Goal: Task Accomplishment & Management: Use online tool/utility

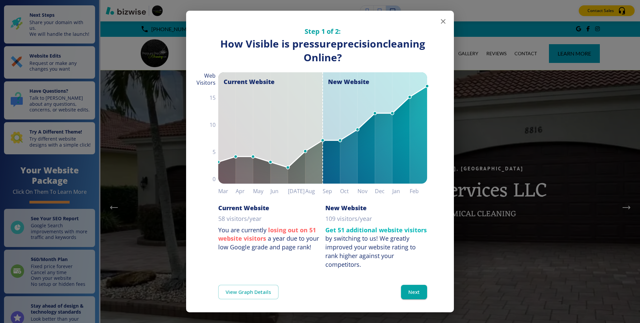
click at [443, 22] on icon "button" at bounding box center [443, 21] width 5 height 5
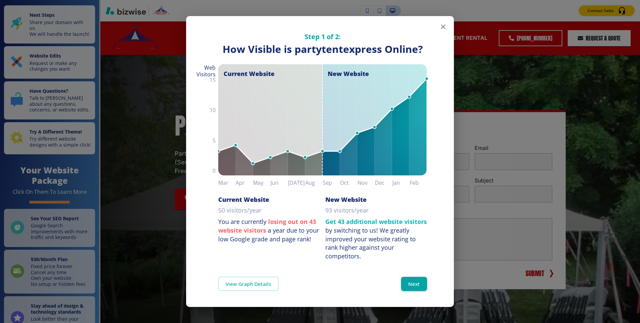
click at [440, 28] on icon "button" at bounding box center [443, 27] width 8 height 8
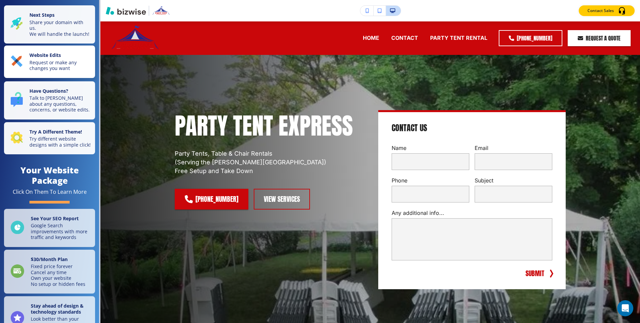
click at [62, 52] on p "Website Edits" at bounding box center [60, 55] width 62 height 7
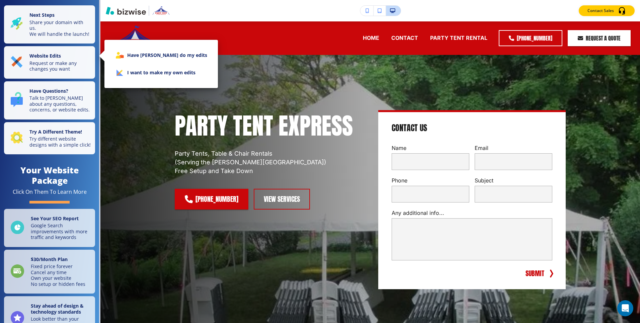
click at [150, 70] on li "I want to make my own edits" at bounding box center [161, 72] width 103 height 17
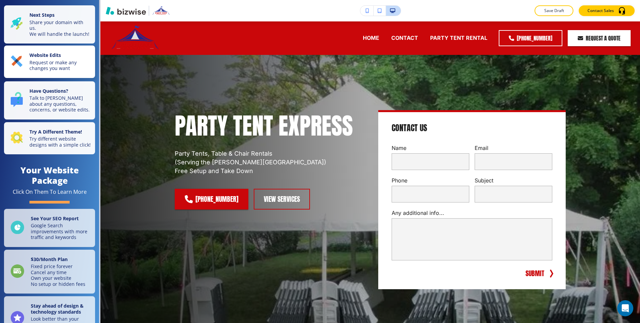
click at [67, 64] on p "Request or make any changes you want" at bounding box center [60, 66] width 62 height 12
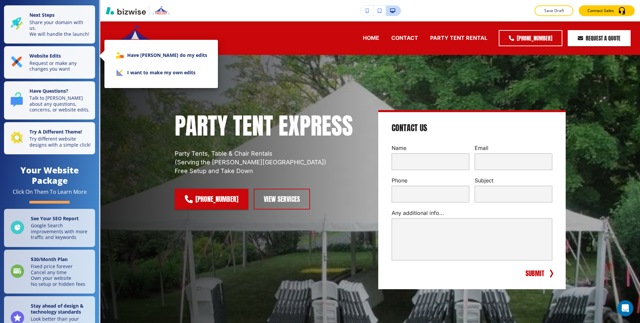
click at [163, 71] on li "I want to make my own edits" at bounding box center [161, 72] width 103 height 17
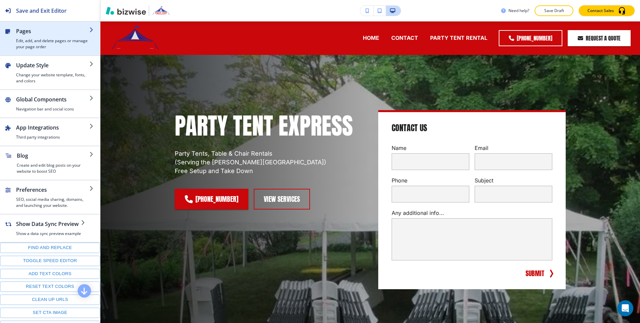
click at [62, 40] on h4 "Edit, add, and delete pages or manage your page order" at bounding box center [52, 44] width 73 height 12
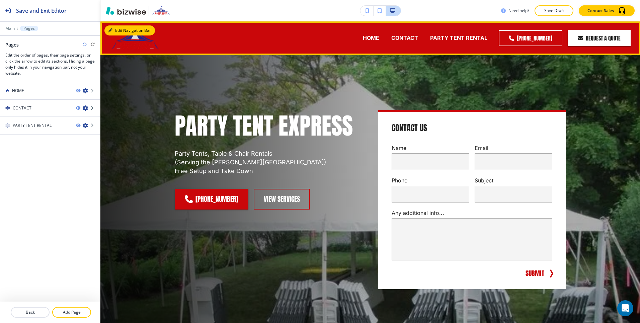
click at [117, 32] on button "Edit Navigation Bar" at bounding box center [129, 30] width 51 height 10
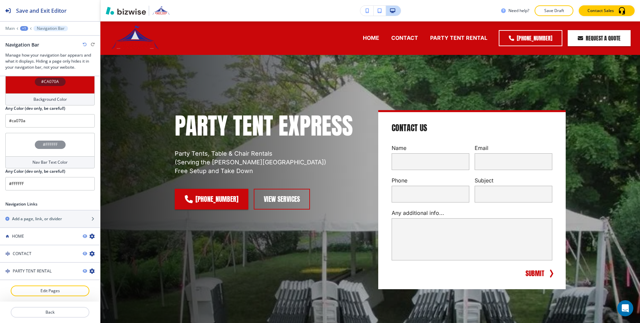
scroll to position [268, 0]
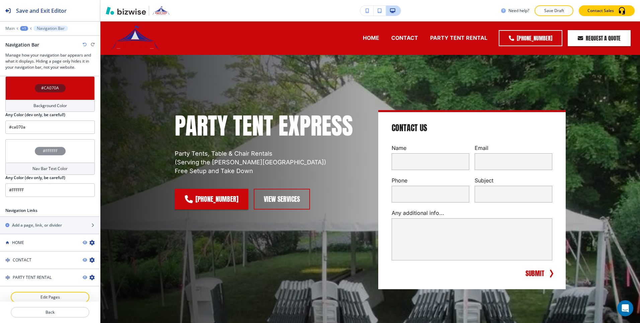
click at [69, 90] on div "#CA070A" at bounding box center [49, 87] width 89 height 23
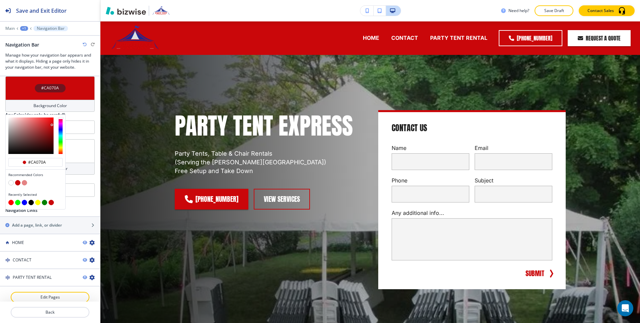
click at [9, 181] on button "button" at bounding box center [10, 182] width 5 height 5
type input "#FFFFFF"
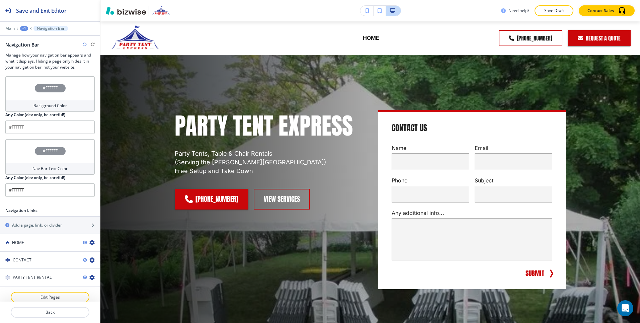
click at [57, 165] on div "Nav Bar Text Color" at bounding box center [49, 169] width 89 height 12
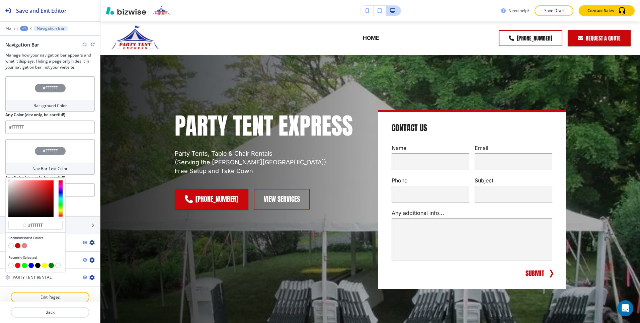
type input "#0b0909"
click at [17, 215] on div at bounding box center [30, 198] width 45 height 36
type input "#0b0909"
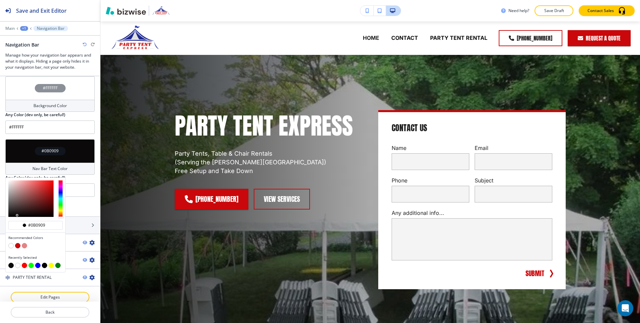
type input "#0e0d0d"
click at [10, 215] on div at bounding box center [30, 198] width 45 height 36
type input "#0e0d0d"
click at [8, 216] on div at bounding box center [36, 199] width 60 height 42
click at [35, 226] on input "#040404" at bounding box center [38, 225] width 23 height 5
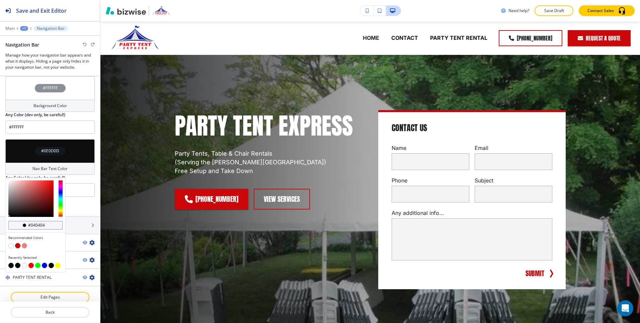
click at [35, 226] on input "#040404" at bounding box center [38, 225] width 23 height 5
type input "#00000"
type input "#000000"
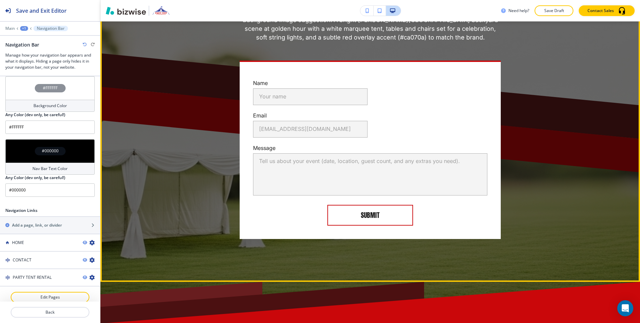
scroll to position [1730, 0]
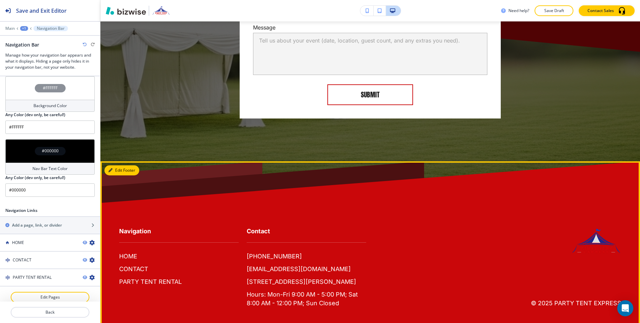
click at [118, 165] on button "Edit Footer" at bounding box center [121, 170] width 35 height 10
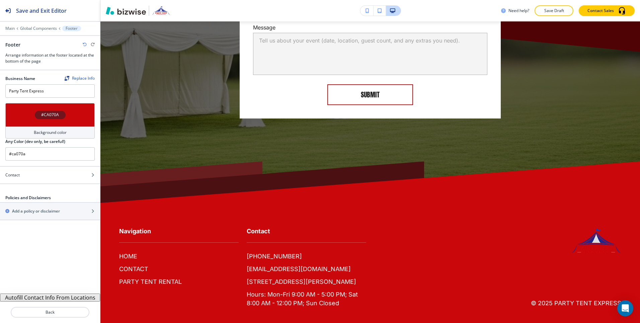
click at [47, 122] on div "#CA070A" at bounding box center [49, 114] width 89 height 23
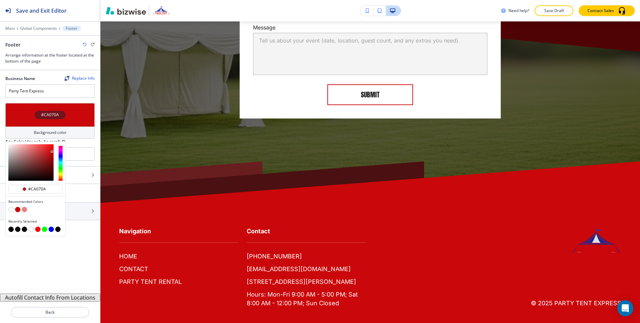
click at [13, 209] on button "button" at bounding box center [10, 209] width 5 height 5
type input "#FFFFFF"
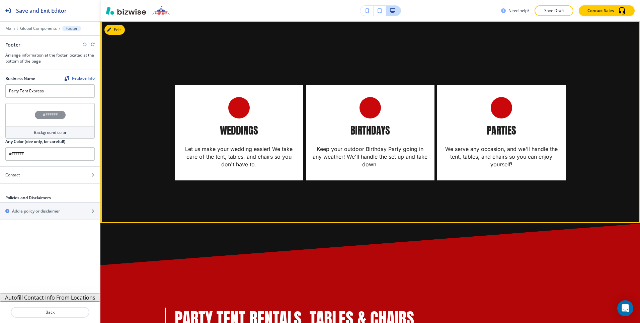
scroll to position [0, 0]
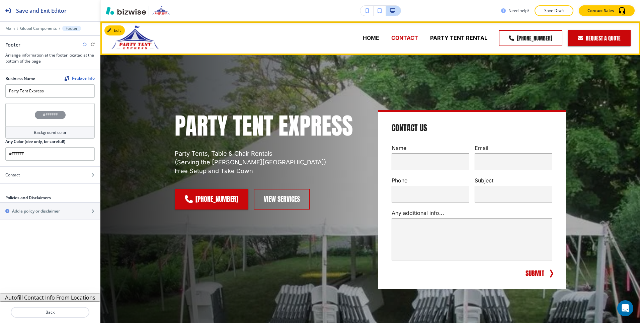
click at [407, 38] on p "CONTACT" at bounding box center [404, 38] width 27 height 8
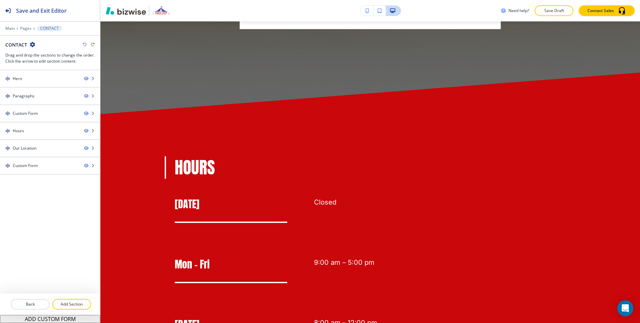
scroll to position [965, 0]
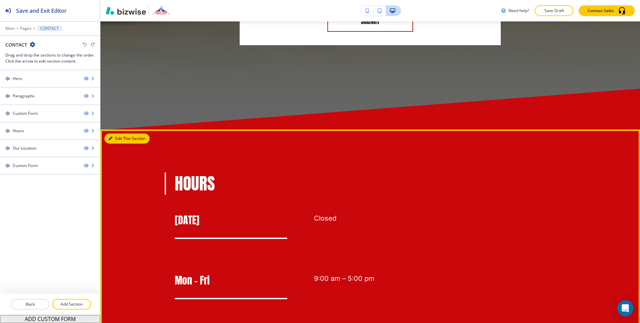
click at [116, 140] on button "Edit This Section" at bounding box center [126, 139] width 45 height 10
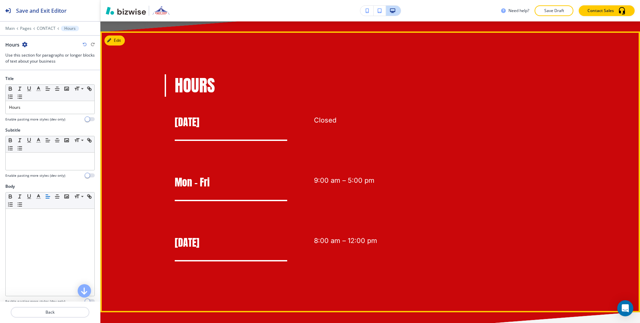
scroll to position [1073, 0]
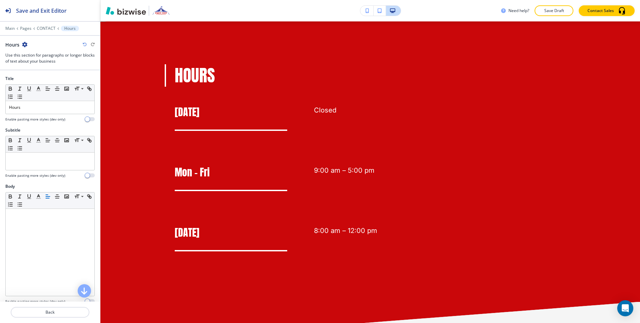
click at [25, 44] on icon "button" at bounding box center [24, 44] width 5 height 5
click at [35, 77] on p "Delete Section" at bounding box center [43, 80] width 34 height 6
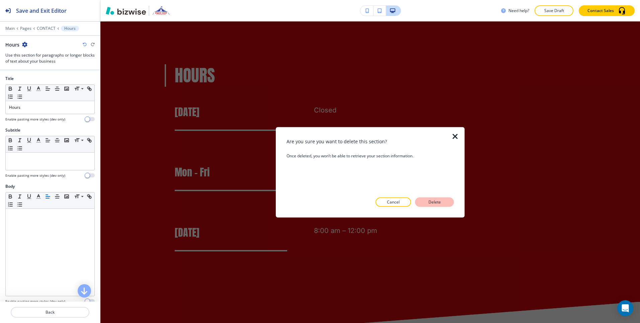
click at [439, 203] on p "Delete" at bounding box center [434, 202] width 16 height 6
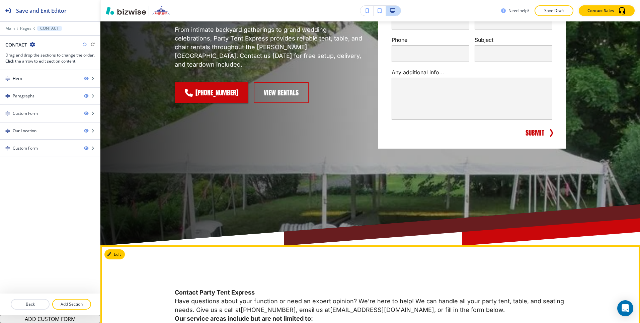
scroll to position [0, 0]
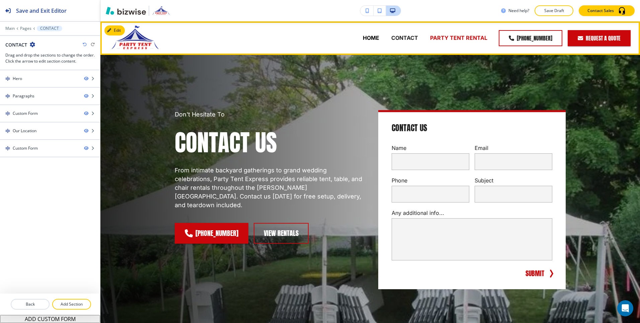
click at [445, 40] on p "PARTY TENT RENTAL" at bounding box center [458, 38] width 57 height 8
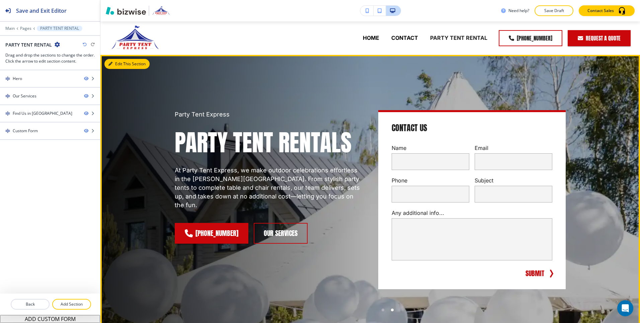
click at [114, 63] on button "Edit This Section" at bounding box center [126, 64] width 45 height 10
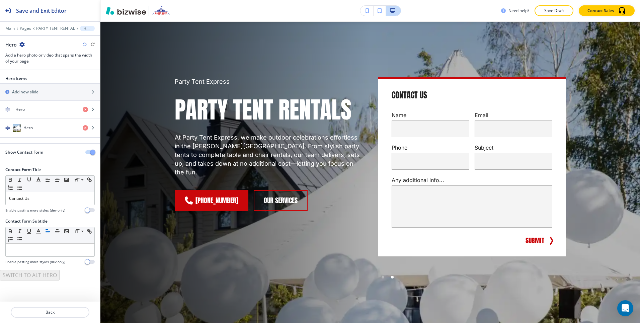
scroll to position [33, 0]
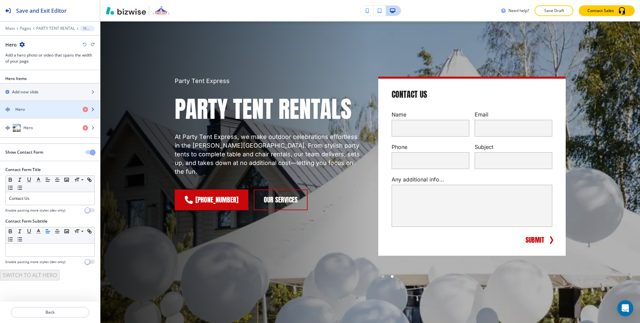
click at [35, 103] on div "button" at bounding box center [50, 103] width 100 height 5
click at [36, 110] on div "Hero" at bounding box center [38, 109] width 77 height 6
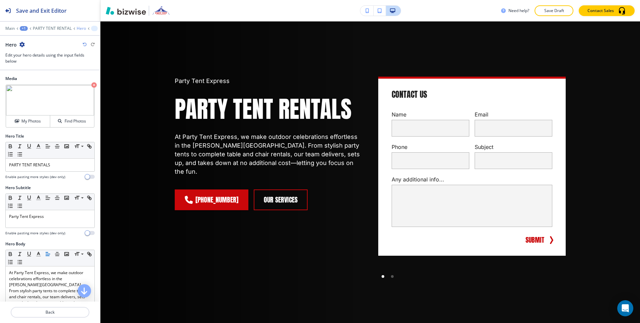
click at [78, 29] on p "Hero" at bounding box center [81, 28] width 9 height 5
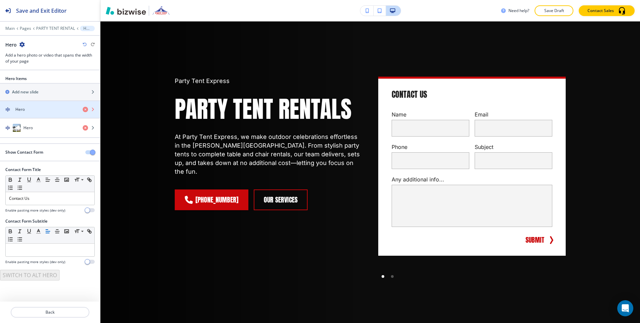
click at [87, 109] on icon "button" at bounding box center [85, 109] width 5 height 5
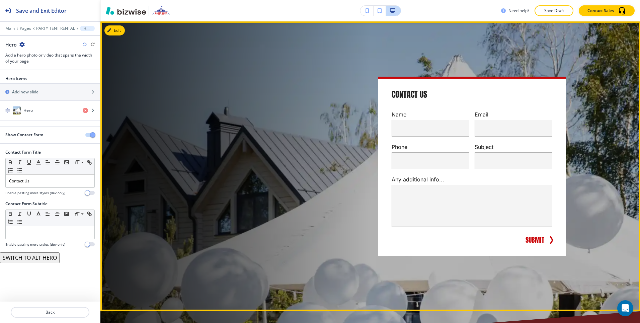
scroll to position [38, 0]
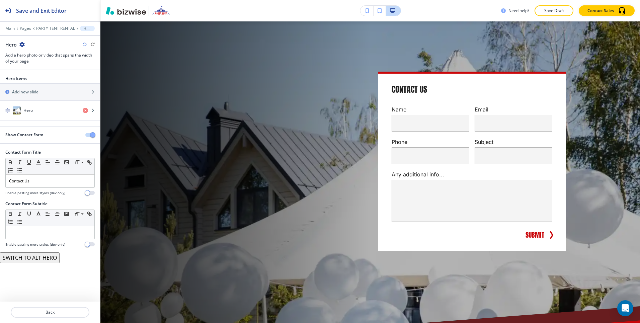
click at [84, 44] on icon "button" at bounding box center [85, 44] width 4 height 4
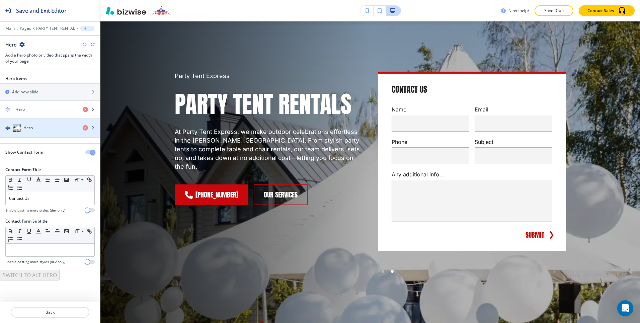
click at [47, 128] on div "Hero" at bounding box center [38, 128] width 77 height 8
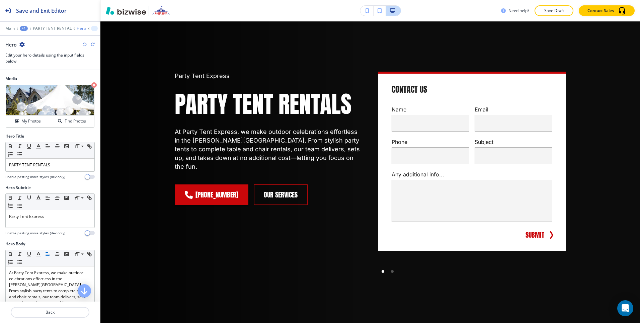
click at [78, 29] on p "Hero" at bounding box center [81, 28] width 9 height 5
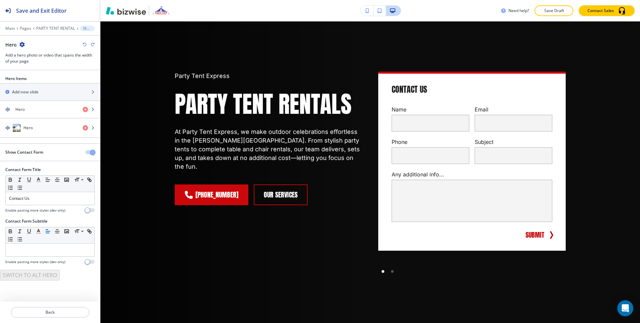
scroll to position [33, 0]
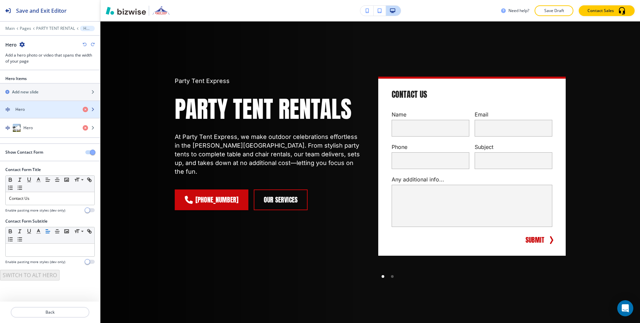
click at [37, 106] on div "Hero" at bounding box center [38, 109] width 77 height 6
click at [49, 109] on div "Hero" at bounding box center [38, 109] width 77 height 6
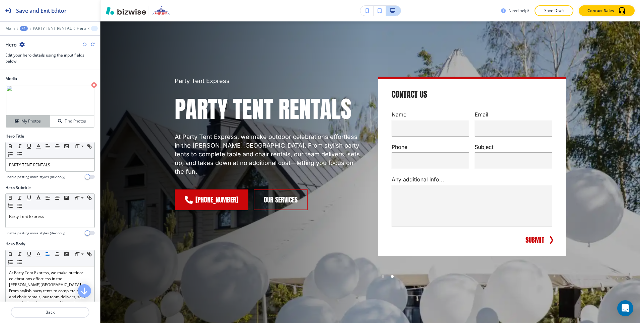
click at [28, 119] on h4 "My Photos" at bounding box center [30, 121] width 19 height 6
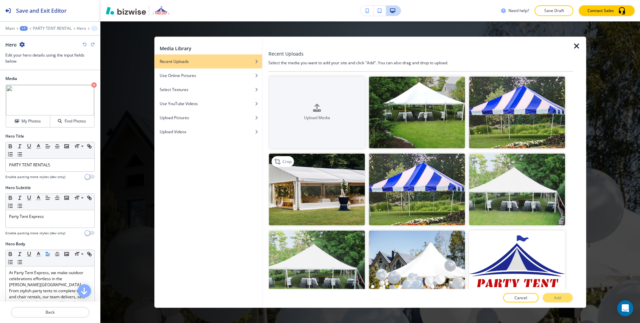
scroll to position [84, 0]
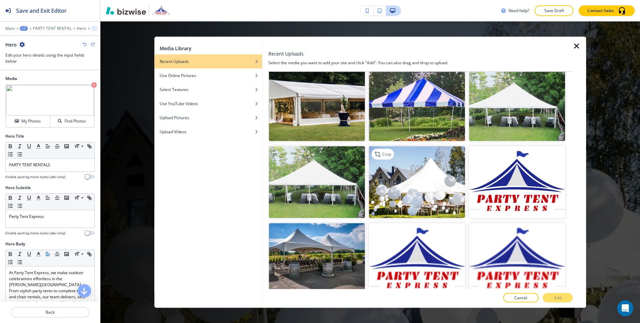
click at [397, 206] on img "button" at bounding box center [417, 182] width 96 height 72
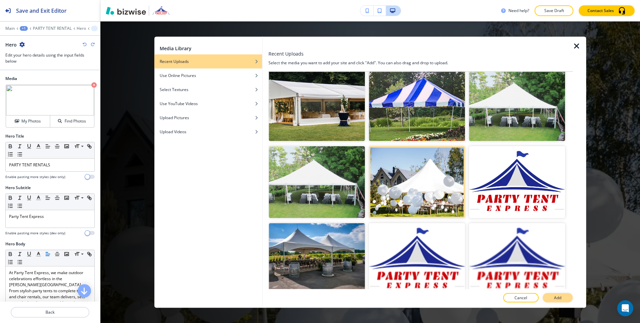
click at [561, 299] on p "Add" at bounding box center [557, 298] width 7 height 6
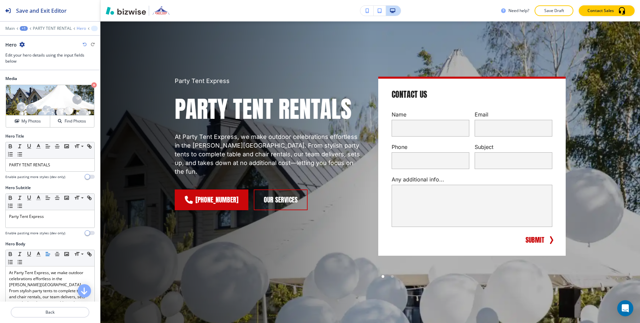
click at [78, 27] on p "Hero" at bounding box center [81, 28] width 9 height 5
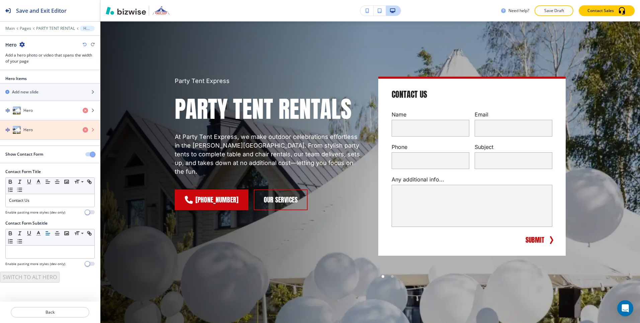
click at [86, 129] on icon "button" at bounding box center [85, 129] width 5 height 5
click at [87, 130] on icon "button" at bounding box center [85, 129] width 5 height 5
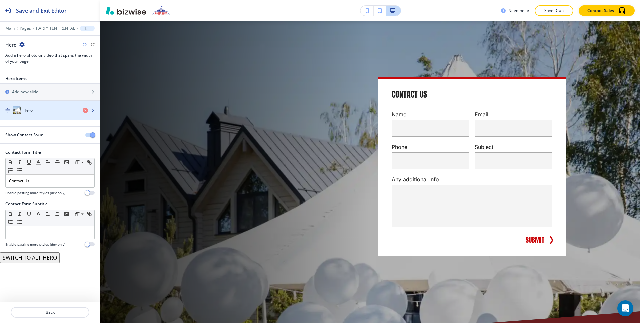
click at [45, 112] on div "Hero" at bounding box center [38, 110] width 77 height 8
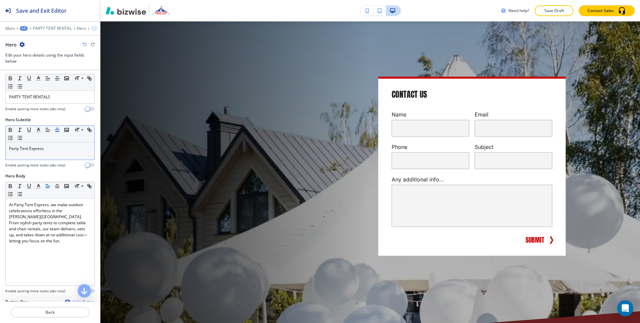
scroll to position [0, 0]
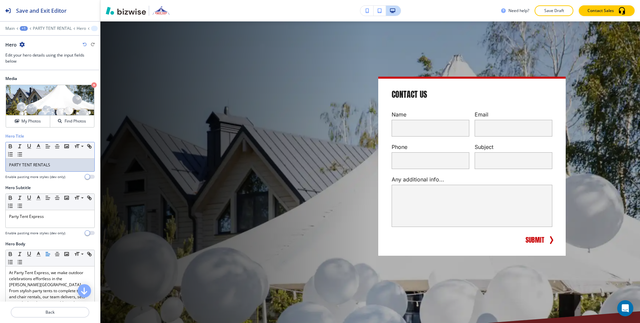
click at [52, 168] on div "PARTY TENT RENTALS" at bounding box center [50, 165] width 89 height 13
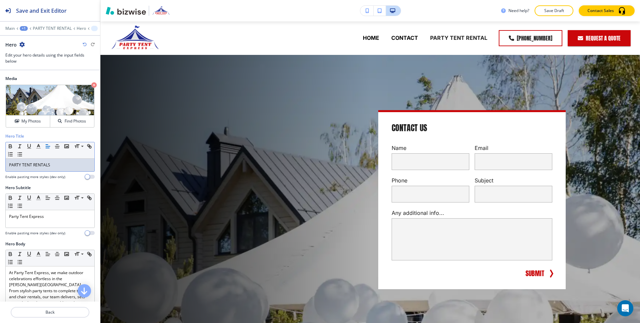
click at [84, 42] on icon "button" at bounding box center [85, 44] width 4 height 4
click at [84, 45] on icon "button" at bounding box center [85, 44] width 4 height 4
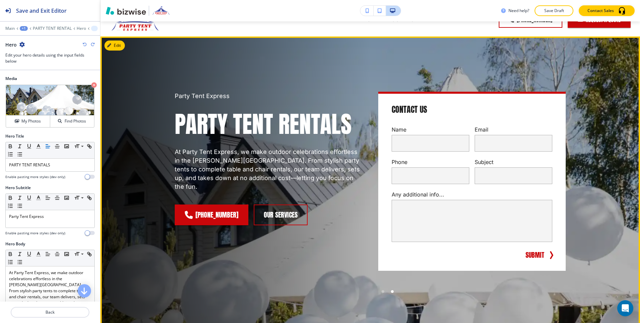
scroll to position [37, 0]
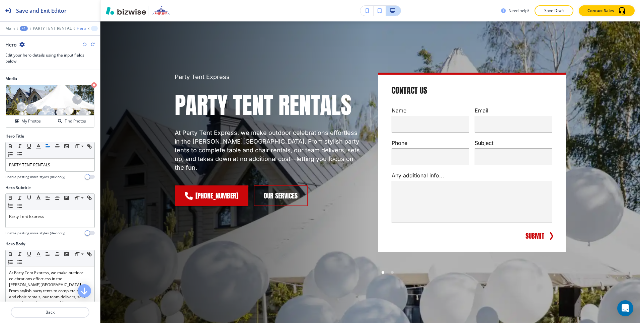
click at [80, 28] on p "Hero" at bounding box center [81, 28] width 9 height 5
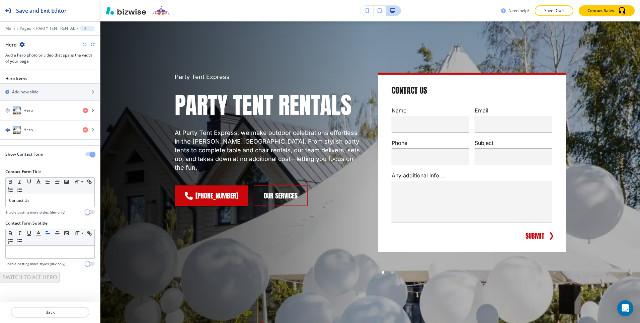
scroll to position [33, 0]
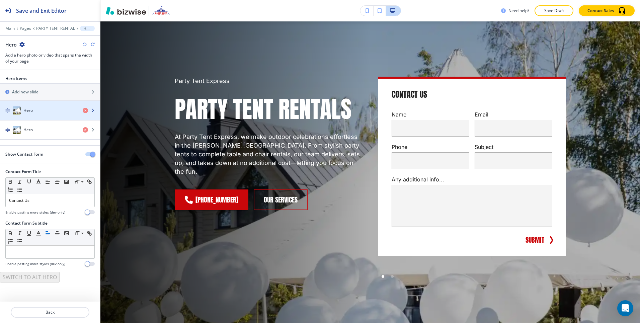
click at [24, 116] on div "button" at bounding box center [50, 116] width 100 height 5
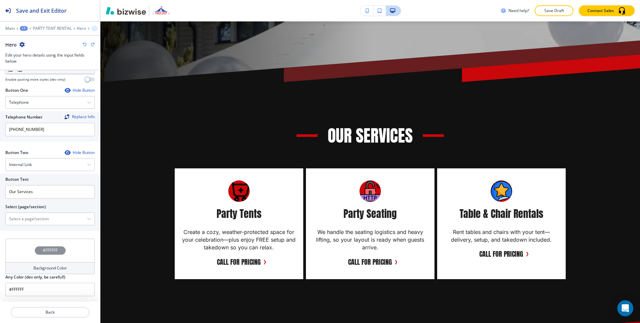
scroll to position [0, 0]
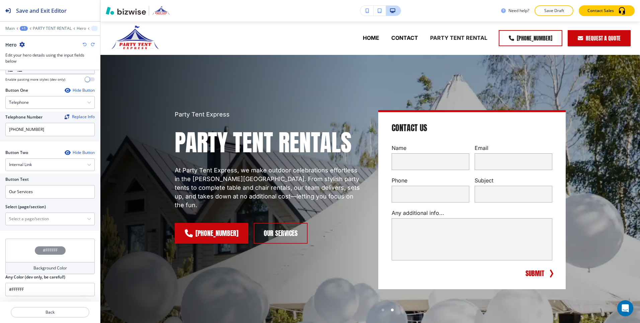
click at [149, 0] on div "Need help? Save Draft Contact Sales" at bounding box center [369, 10] width 539 height 21
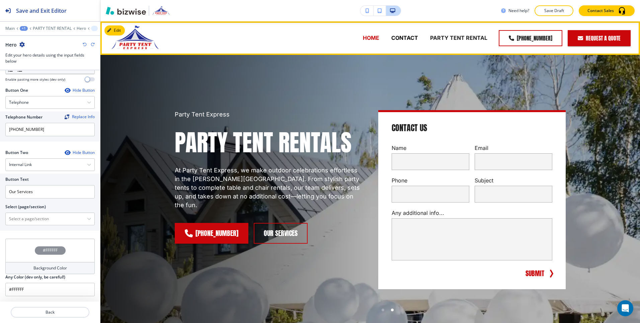
click at [378, 39] on p "HOME" at bounding box center [371, 38] width 16 height 8
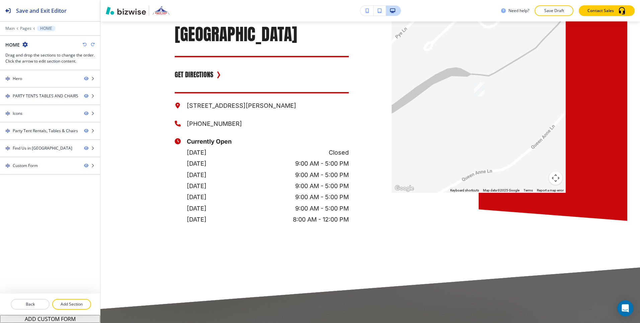
scroll to position [1230, 0]
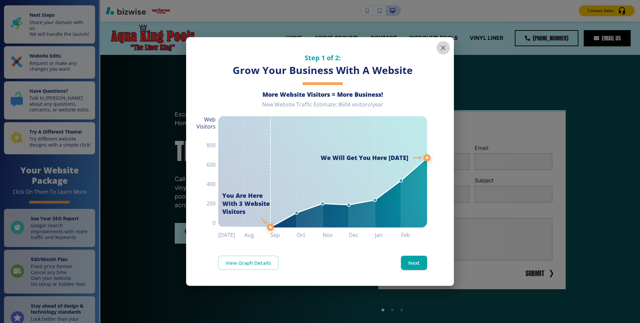
click at [446, 48] on icon "button" at bounding box center [443, 48] width 8 height 8
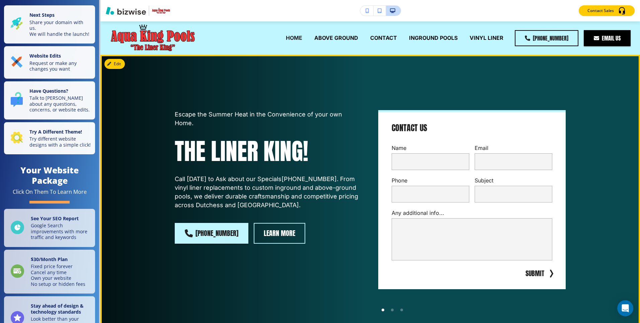
scroll to position [11, 0]
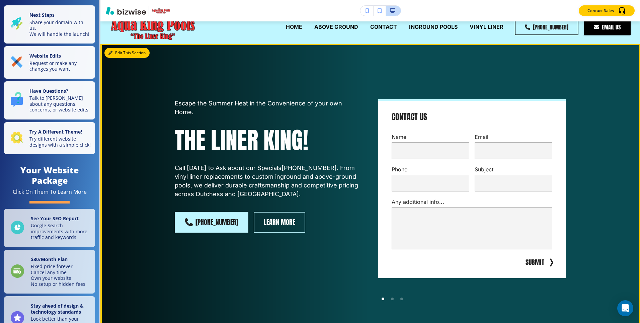
click at [116, 53] on button "Edit This Section" at bounding box center [126, 53] width 45 height 10
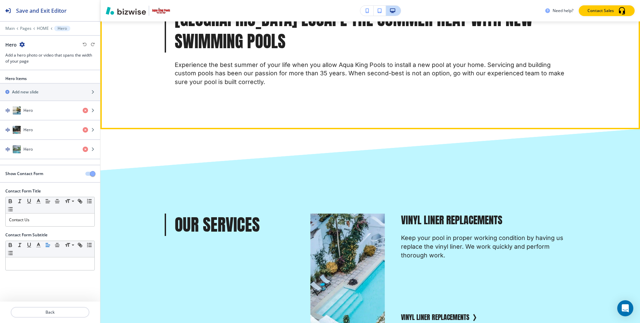
scroll to position [0, 0]
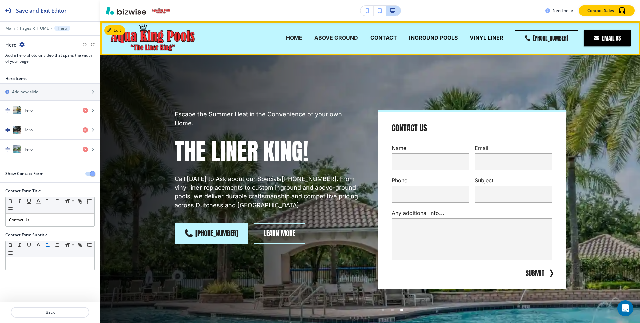
click at [345, 37] on p "ABOVE GROUND" at bounding box center [336, 38] width 44 height 8
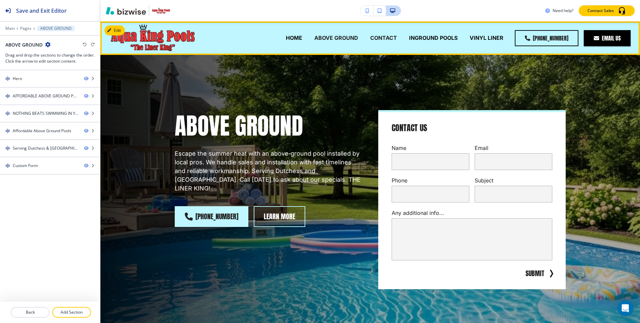
click at [388, 40] on p "CONTACT" at bounding box center [383, 38] width 27 height 8
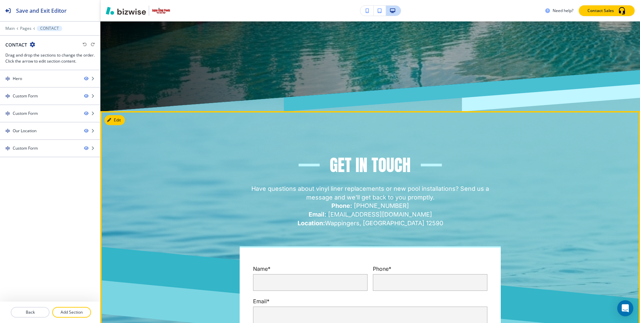
scroll to position [348, 0]
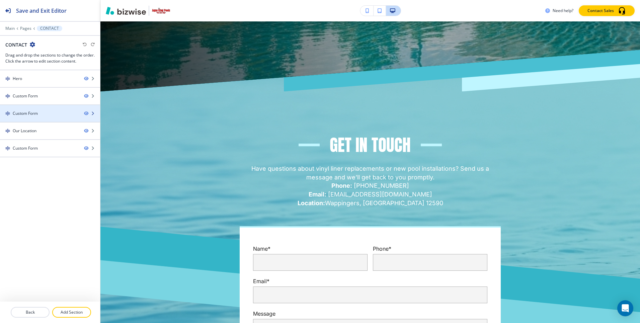
click at [64, 110] on div at bounding box center [50, 107] width 100 height 5
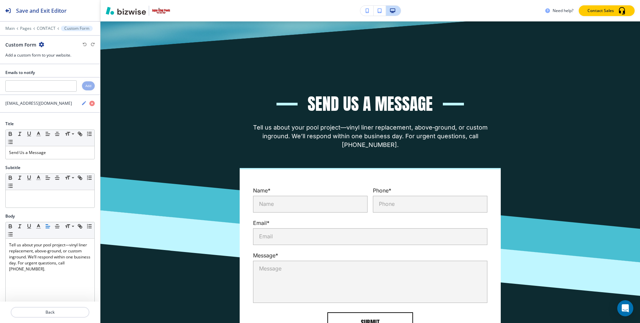
scroll to position [788, 0]
click at [43, 42] on icon "button" at bounding box center [41, 44] width 5 height 5
click at [58, 80] on p "Delete Section" at bounding box center [60, 80] width 34 height 6
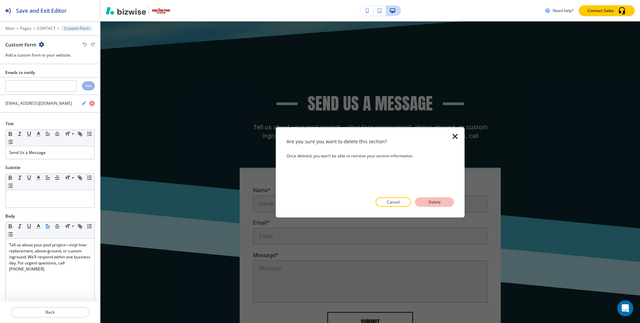
click at [434, 198] on button "Delete" at bounding box center [434, 201] width 39 height 9
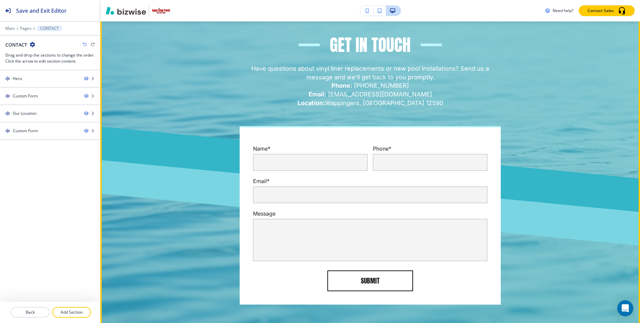
scroll to position [439, 0]
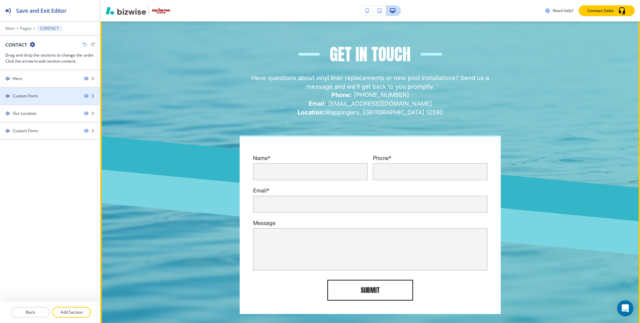
click at [67, 94] on div "Custom Form" at bounding box center [39, 96] width 79 height 6
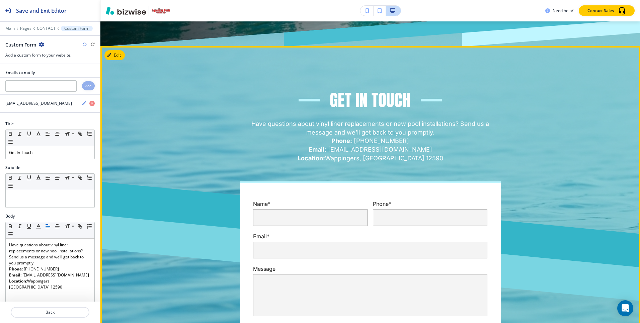
scroll to position [390, 0]
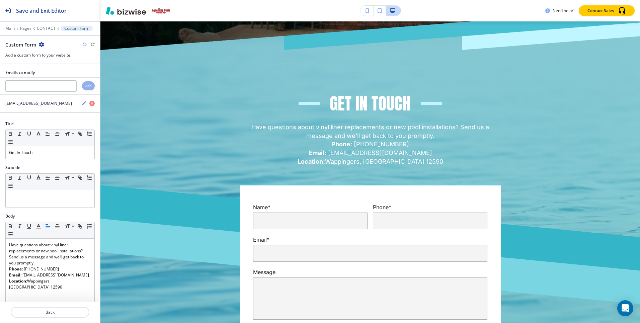
click at [42, 43] on icon "button" at bounding box center [41, 44] width 5 height 5
click at [64, 78] on p "Delete Section" at bounding box center [60, 80] width 34 height 6
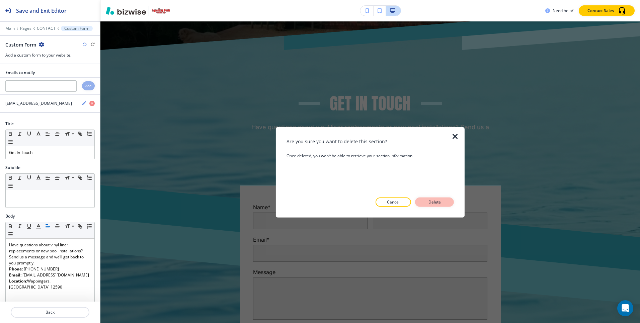
click at [427, 201] on p "Delete" at bounding box center [434, 202] width 16 height 6
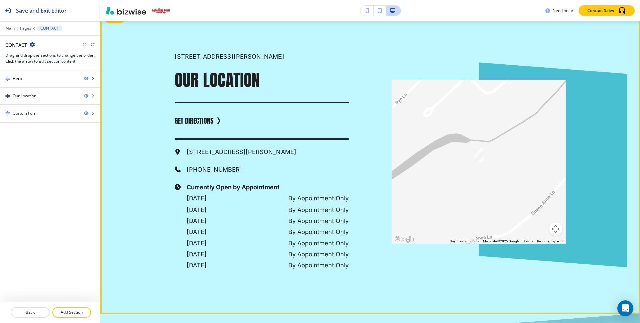
scroll to position [328, 0]
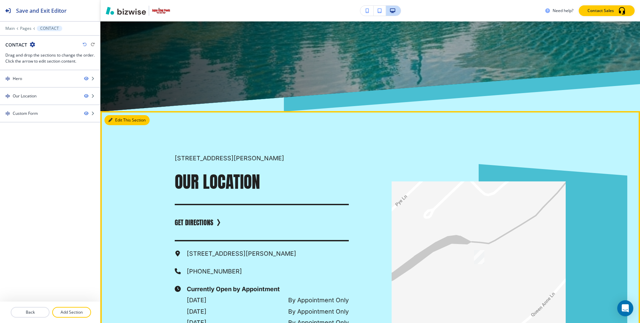
click at [121, 115] on button "Edit This Section" at bounding box center [126, 120] width 45 height 10
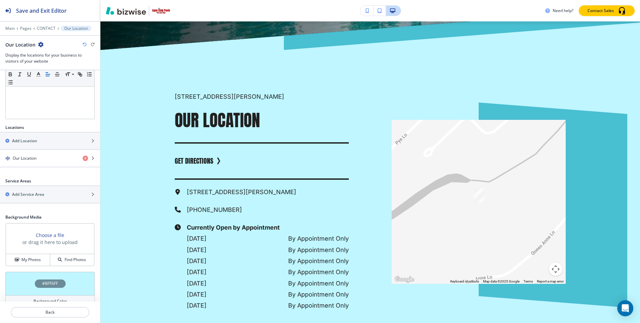
scroll to position [174, 0]
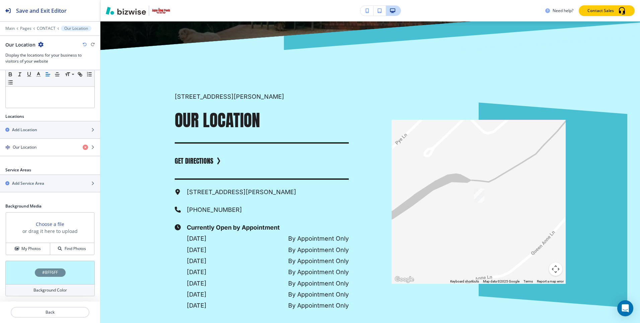
click at [59, 274] on div "#BFF6FF" at bounding box center [50, 272] width 31 height 8
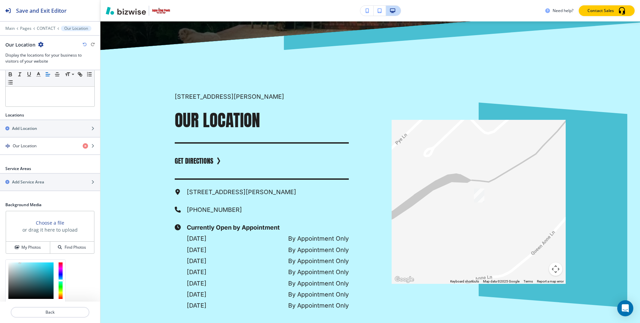
scroll to position [228, 0]
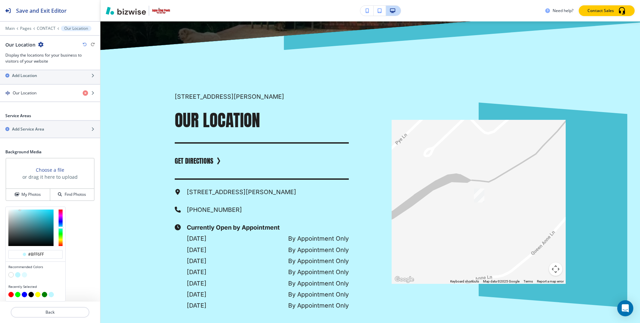
click at [11, 273] on button "button" at bounding box center [10, 274] width 5 height 5
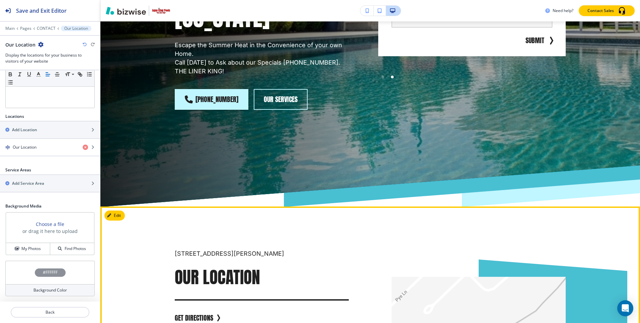
scroll to position [0, 0]
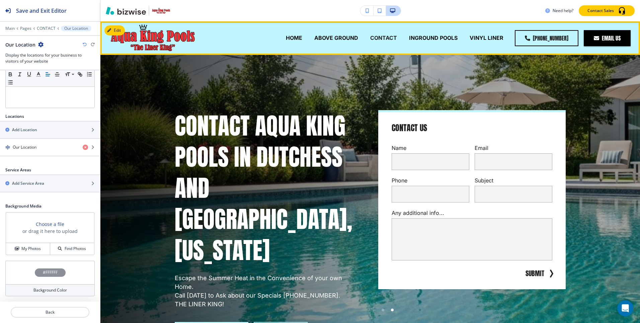
click at [394, 36] on p "CONTACT" at bounding box center [383, 38] width 27 height 8
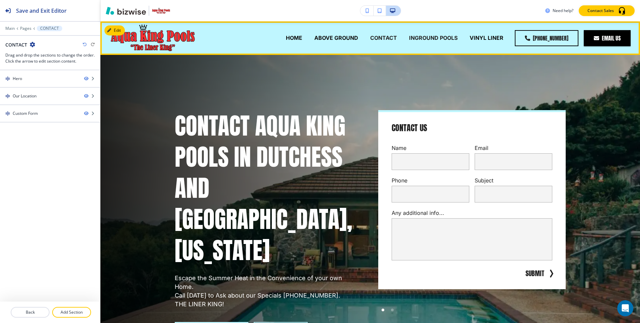
click at [432, 39] on p "INGROUND POOLS" at bounding box center [433, 38] width 49 height 8
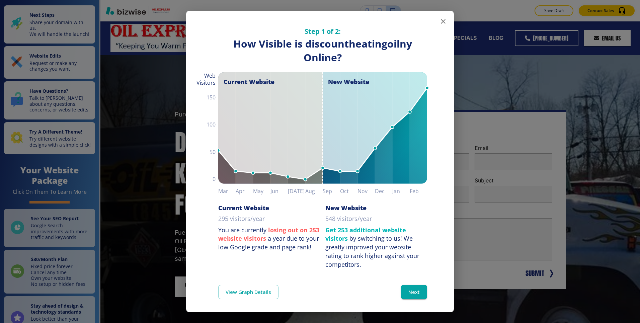
click at [446, 21] on icon "button" at bounding box center [443, 21] width 8 height 8
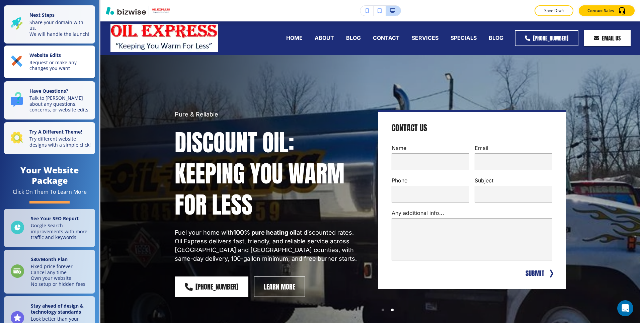
click at [65, 60] on p "Request or make any changes you want" at bounding box center [60, 66] width 62 height 12
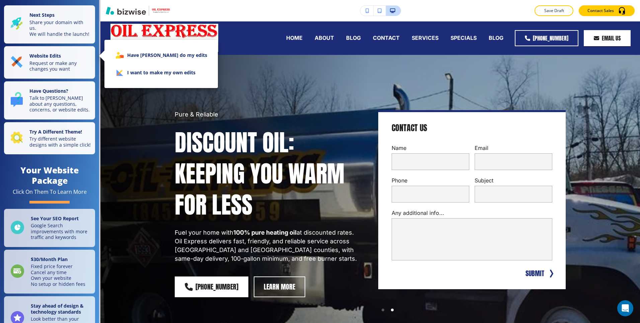
click at [141, 77] on li "I want to make my own edits" at bounding box center [161, 72] width 103 height 17
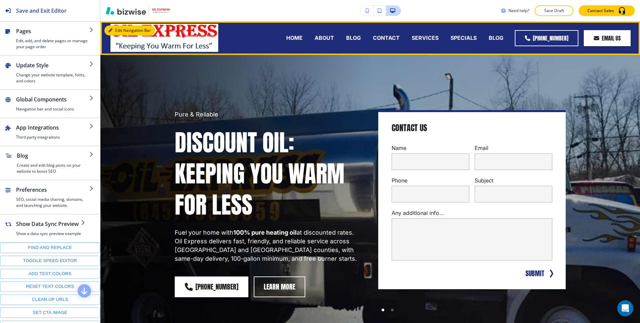
click at [112, 29] on icon "button" at bounding box center [110, 30] width 4 height 4
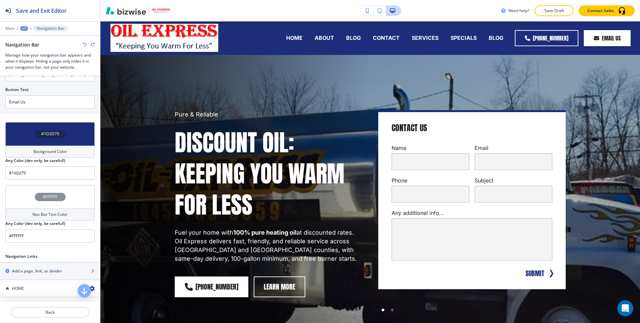
scroll to position [218, 0]
click at [56, 137] on div "#1D2D79" at bounding box center [49, 132] width 89 height 23
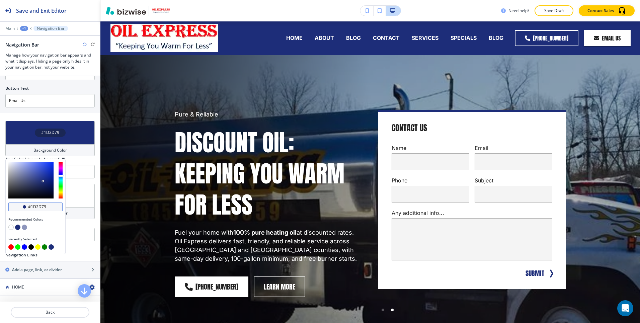
click at [38, 206] on input "#1d2d79" at bounding box center [38, 206] width 23 height 5
click at [59, 142] on div "#1D2D79" at bounding box center [49, 132] width 89 height 23
click at [11, 226] on button "button" at bounding box center [10, 227] width 5 height 5
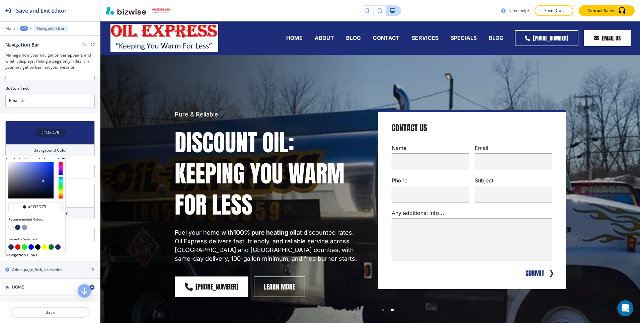
type input "#FFFFFF"
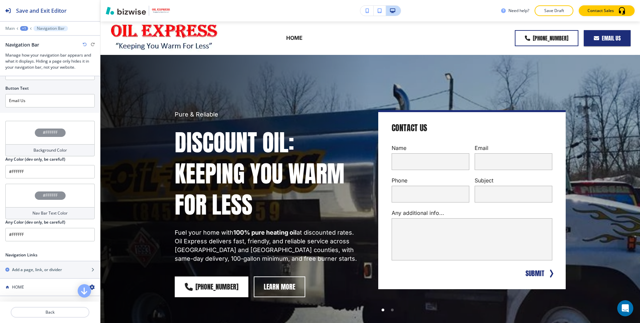
click at [51, 204] on div "#FFFFFF" at bounding box center [49, 195] width 89 height 23
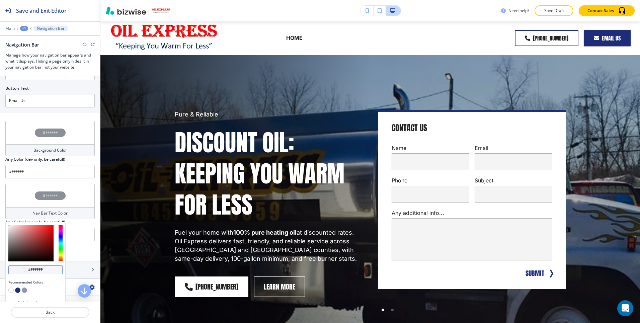
click at [34, 270] on input "#ffffff" at bounding box center [38, 269] width 23 height 5
paste input "1d2d79"
type input "#1d2d79"
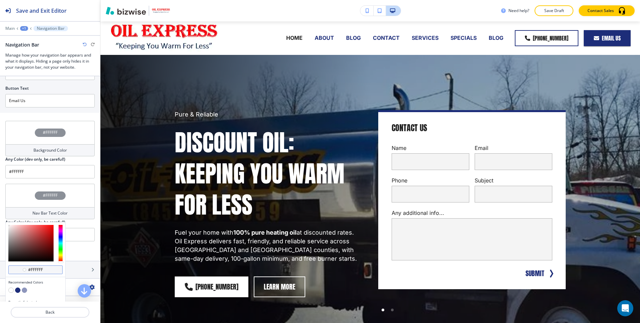
type input "#1d2d79"
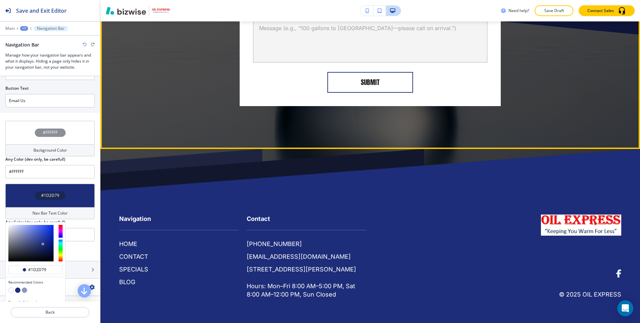
scroll to position [1792, 0]
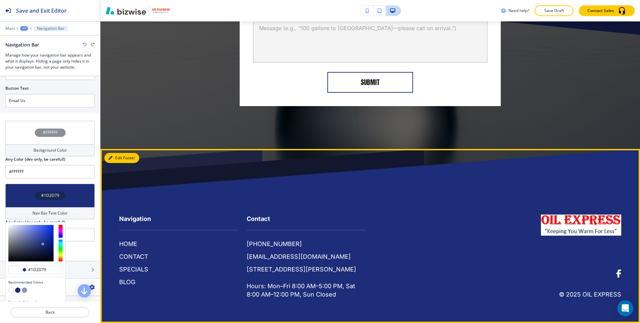
click at [116, 153] on button "Edit Footer" at bounding box center [121, 158] width 35 height 10
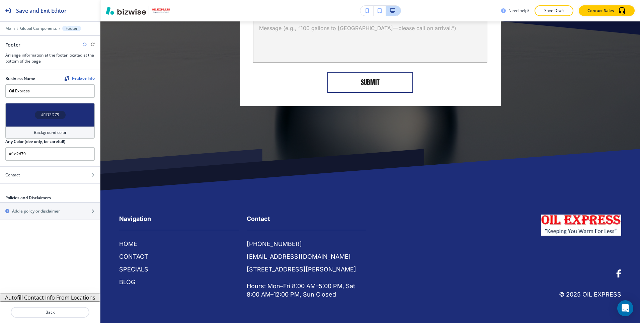
click at [48, 129] on h4 "Background color" at bounding box center [50, 132] width 33 height 6
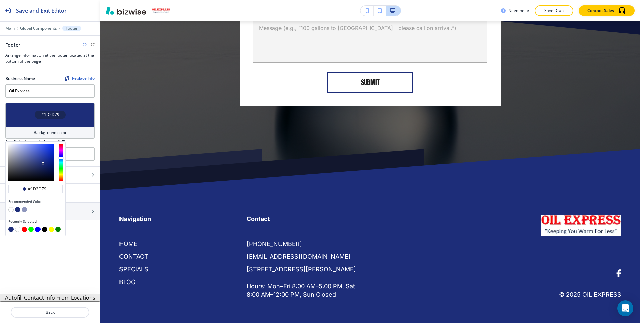
click at [10, 211] on button "button" at bounding box center [10, 209] width 5 height 5
type input "#FFFFFF"
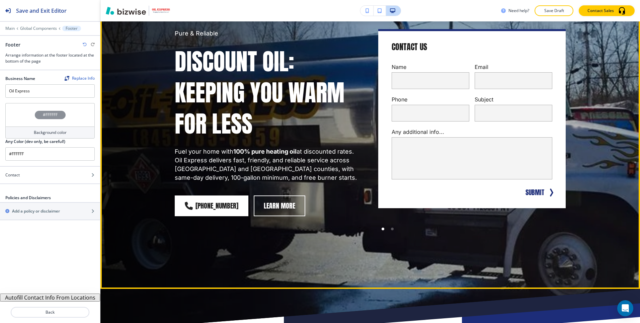
scroll to position [0, 0]
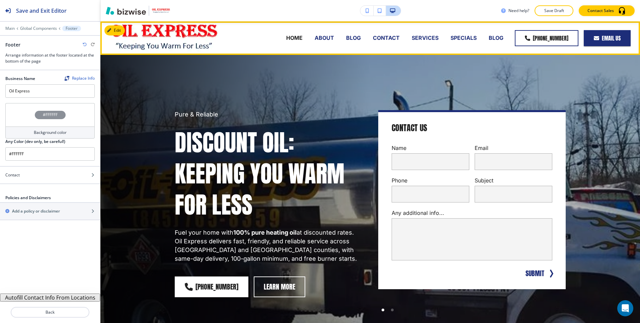
click at [330, 37] on p "ABOUT" at bounding box center [324, 38] width 19 height 8
click at [329, 37] on p "ABOUT" at bounding box center [324, 38] width 19 height 8
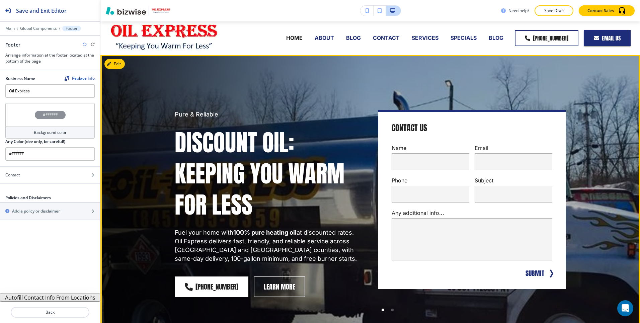
click at [191, 90] on div "Pure & Reliable Discount Oil: Keeping You Warm For Less Fuel your home with 100…" at bounding box center [362, 204] width 407 height 274
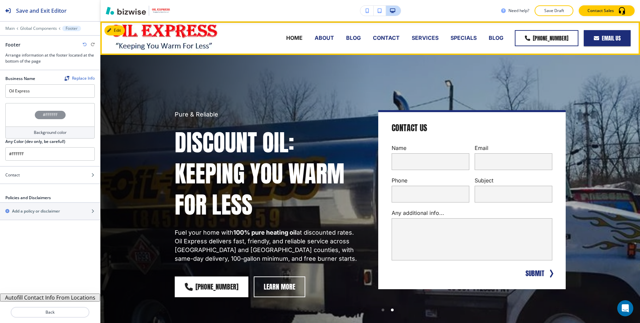
click at [330, 37] on p "ABOUT" at bounding box center [324, 38] width 19 height 8
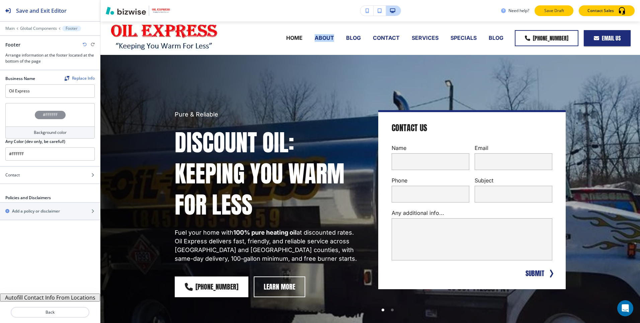
click at [547, 10] on p "Save Draft" at bounding box center [553, 11] width 21 height 6
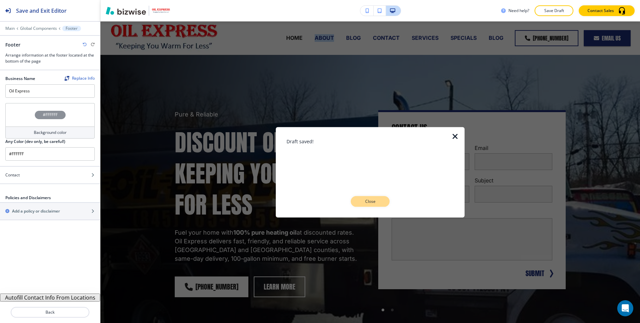
click at [371, 206] on button "Close" at bounding box center [370, 201] width 39 height 11
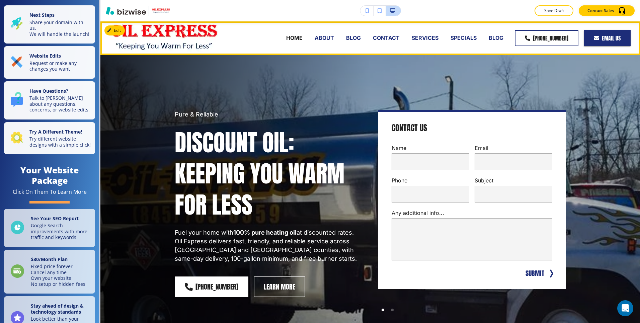
click at [331, 36] on p "ABOUT" at bounding box center [324, 38] width 19 height 8
click at [330, 37] on p "ABOUT" at bounding box center [324, 38] width 19 height 8
click at [118, 30] on button "Edit Navigation Bar" at bounding box center [129, 30] width 51 height 10
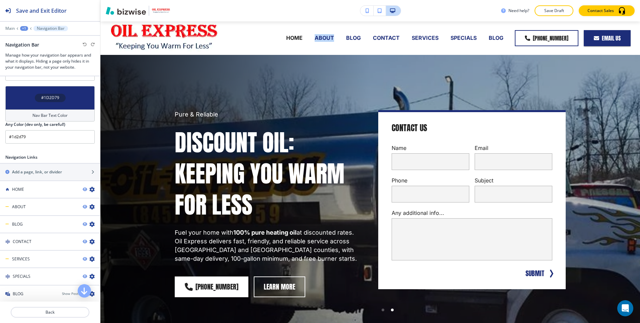
scroll to position [320, 0]
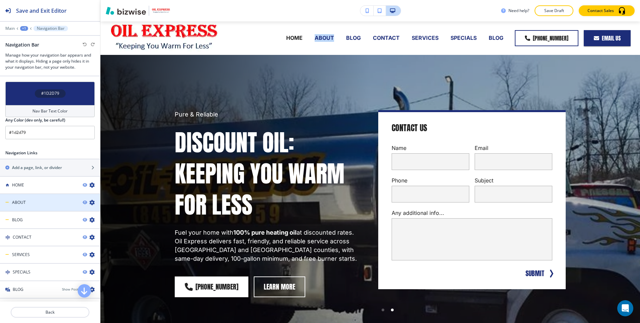
click at [29, 200] on div "ABOUT" at bounding box center [38, 202] width 77 height 6
click at [41, 203] on div "ABOUT" at bounding box center [38, 202] width 77 height 6
click at [93, 203] on icon "button" at bounding box center [91, 202] width 5 height 5
click at [74, 222] on div "BLOG" at bounding box center [38, 220] width 77 height 6
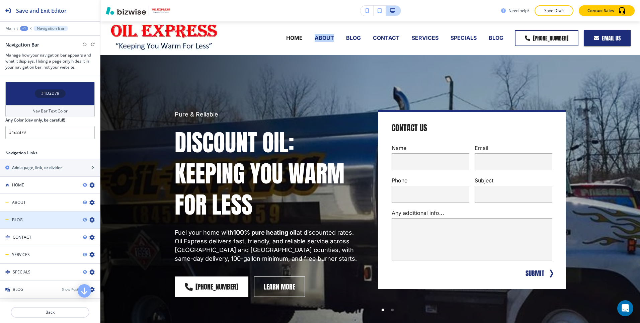
click at [92, 220] on icon "button" at bounding box center [91, 219] width 5 height 5
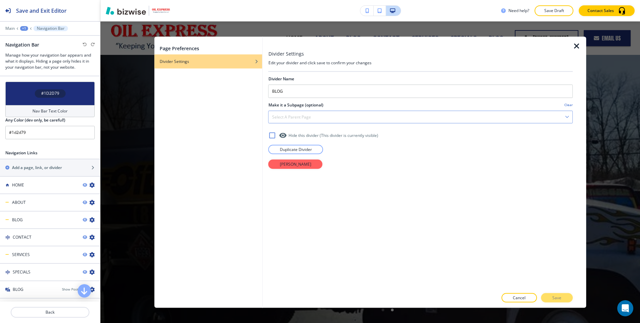
click at [289, 118] on h4 "Select a parent page" at bounding box center [291, 117] width 39 height 6
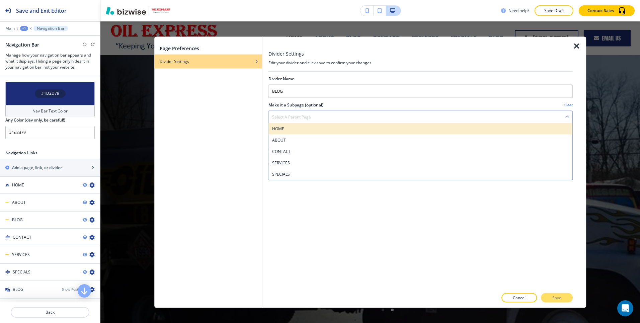
click at [291, 129] on h4 "HOME" at bounding box center [420, 128] width 297 height 6
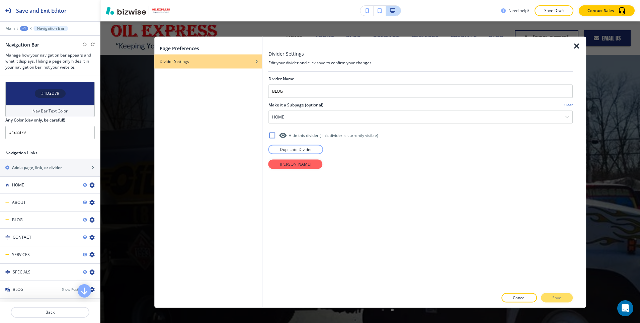
click at [560, 296] on div "Cancel Save" at bounding box center [420, 297] width 304 height 9
click at [368, 180] on div "Divider Name BLOG Make it a Subpage (optional) Clear HOME HOME ABOUT CONTACT SE…" at bounding box center [420, 180] width 304 height 217
click at [513, 297] on p "Cancel" at bounding box center [519, 298] width 13 height 6
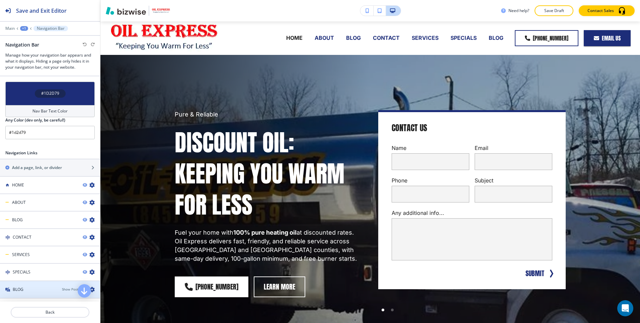
click at [59, 285] on div at bounding box center [50, 283] width 100 height 5
click at [65, 286] on div at bounding box center [50, 283] width 100 height 5
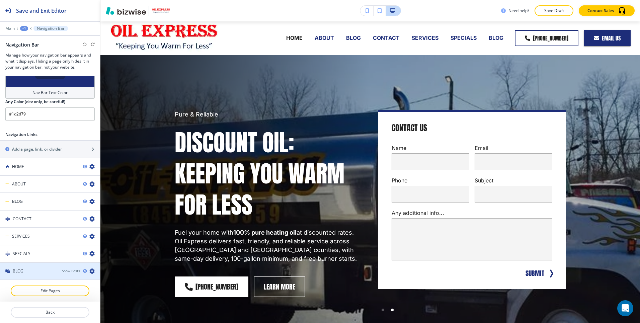
click at [11, 271] on div "BLOG" at bounding box center [28, 271] width 57 height 6
click at [83, 270] on icon "button" at bounding box center [85, 271] width 4 height 4
click at [83, 271] on icon "button" at bounding box center [85, 271] width 4 height 4
click at [80, 271] on div "Show Posts" at bounding box center [71, 270] width 18 height 5
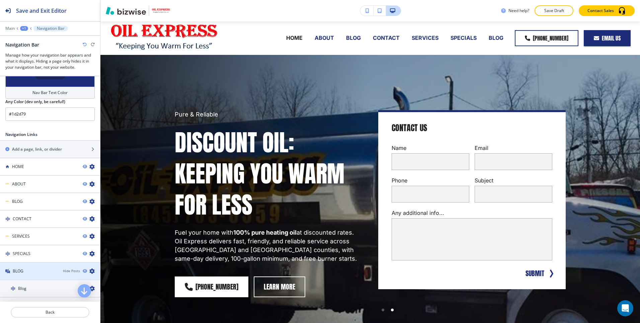
scroll to position [408, 0]
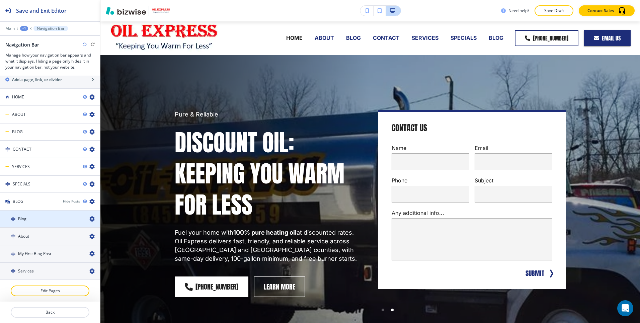
click at [34, 222] on div at bounding box center [50, 224] width 100 height 5
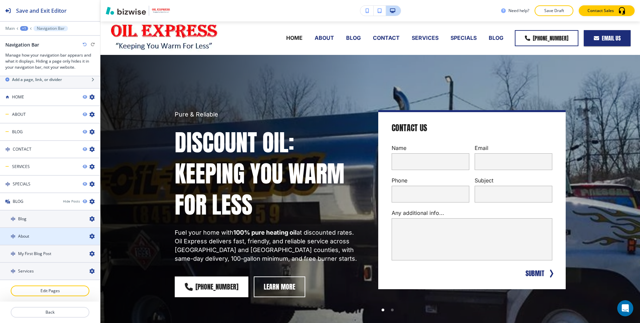
click at [34, 234] on div "About" at bounding box center [42, 236] width 84 height 6
click at [47, 256] on h4 "My First Blog Post" at bounding box center [34, 254] width 33 height 6
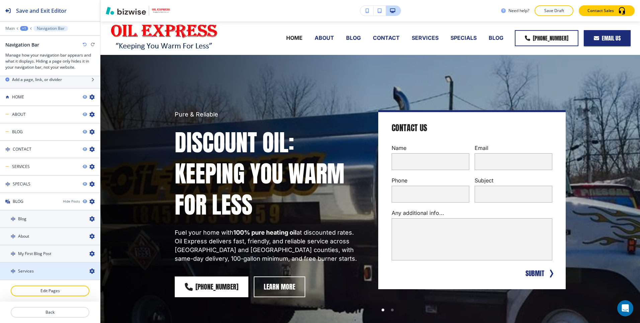
click at [32, 270] on h4 "Services" at bounding box center [26, 271] width 16 height 6
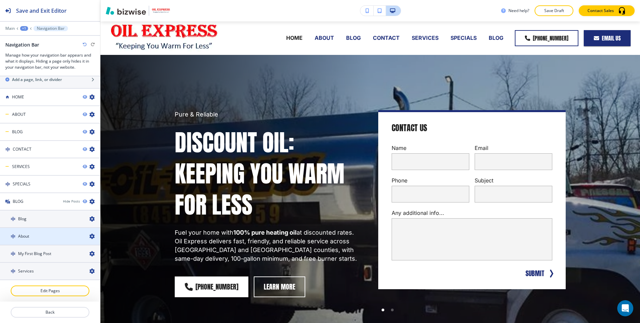
click at [44, 230] on div at bounding box center [50, 230] width 100 height 5
drag, startPoint x: 18, startPoint y: 236, endPoint x: 24, endPoint y: 192, distance: 45.0
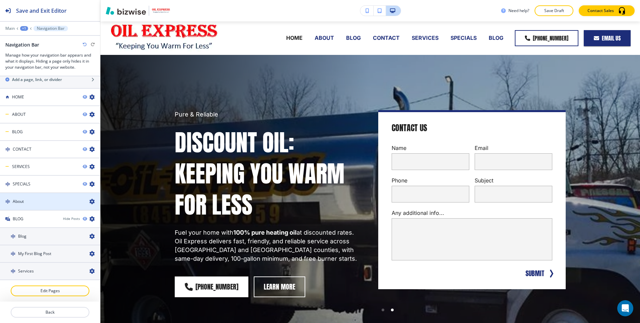
click at [36, 200] on div "About" at bounding box center [42, 201] width 84 height 6
click at [39, 200] on div "About" at bounding box center [42, 201] width 84 height 6
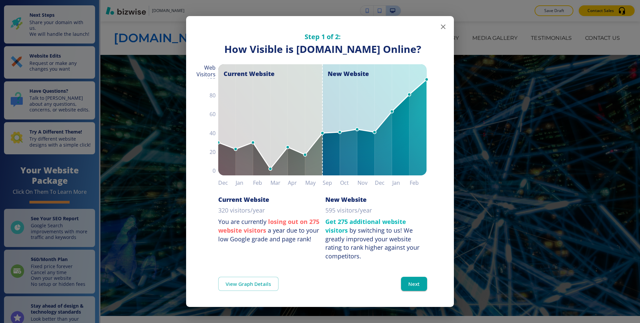
click at [442, 25] on icon "button" at bounding box center [443, 26] width 5 height 5
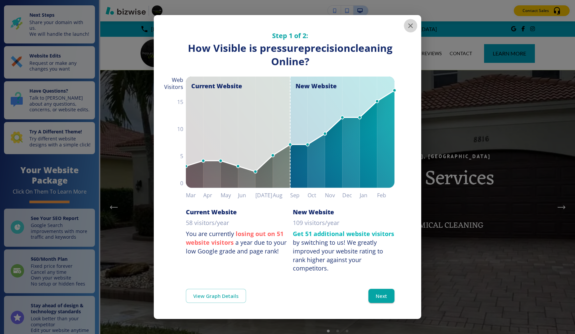
click at [414, 26] on icon "button" at bounding box center [411, 26] width 8 height 8
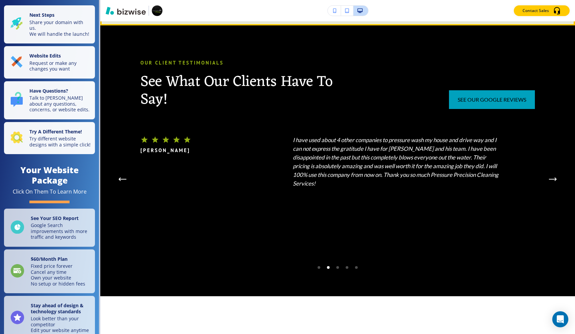
scroll to position [1576, 0]
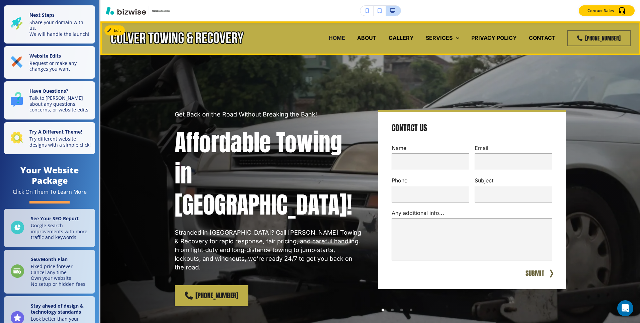
click at [311, 36] on div "HOME ABOUT GALLERY SERVICES LIGHT-DUTY TOWING LONG DISTANCE TOWING ACCIDENT REC…" at bounding box center [404, 38] width 315 height 27
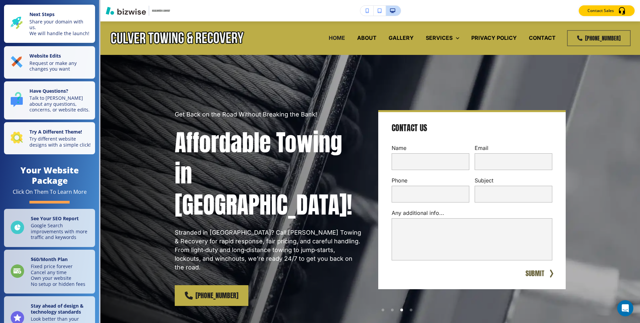
click at [49, 26] on p "Share your domain with us. We will handle the launch!" at bounding box center [60, 28] width 62 height 18
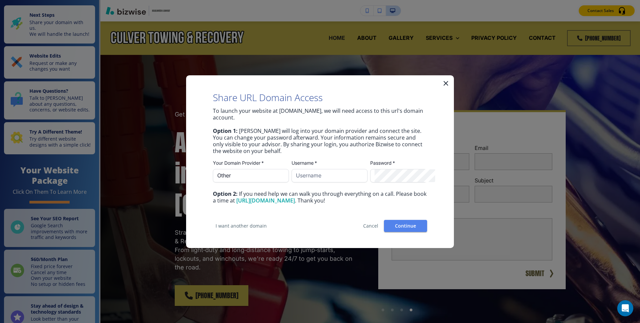
click at [445, 84] on icon "button" at bounding box center [446, 83] width 8 height 8
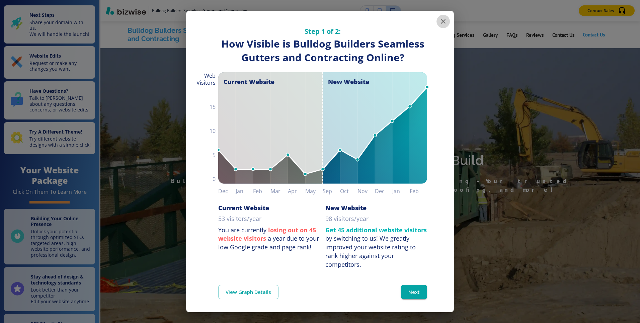
click at [444, 24] on icon "button" at bounding box center [443, 21] width 8 height 8
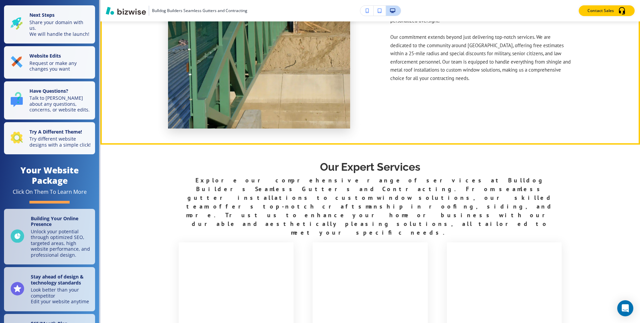
scroll to position [419, 0]
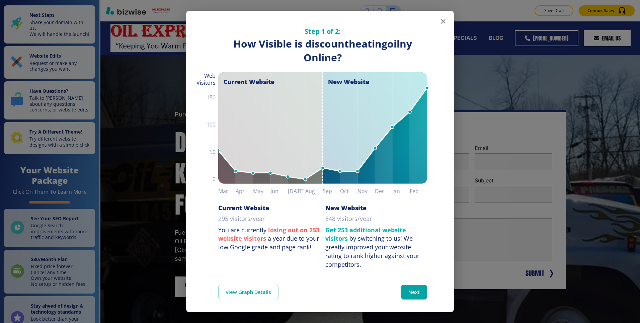
click at [443, 22] on icon "button" at bounding box center [443, 21] width 8 height 8
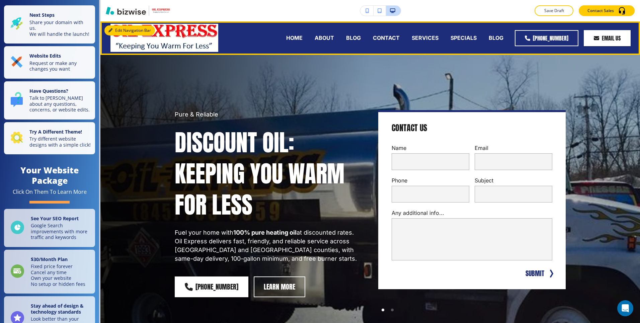
click at [117, 28] on button "Edit Navigation Bar" at bounding box center [129, 30] width 51 height 10
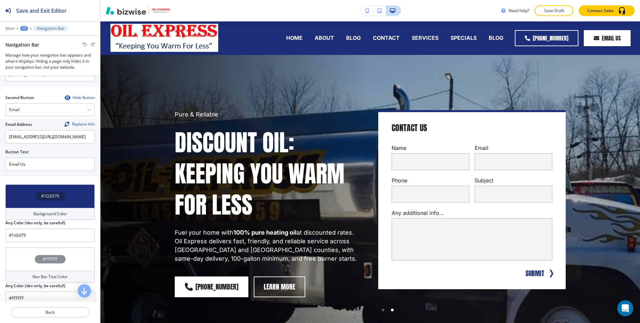
scroll to position [156, 0]
click at [44, 197] on h4 "#1D2D79" at bounding box center [50, 195] width 18 height 6
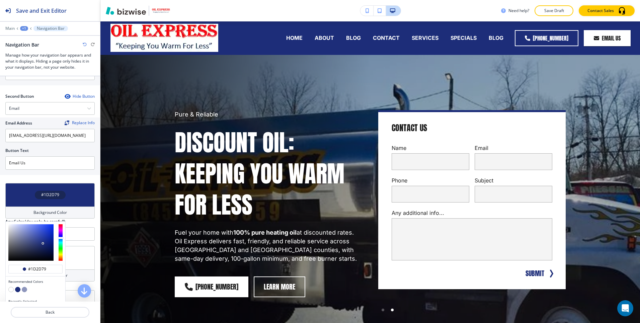
click at [10, 289] on button "button" at bounding box center [10, 289] width 5 height 5
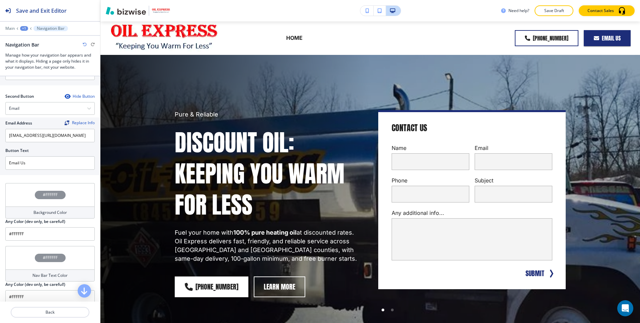
click at [84, 44] on icon "button" at bounding box center [85, 44] width 4 height 4
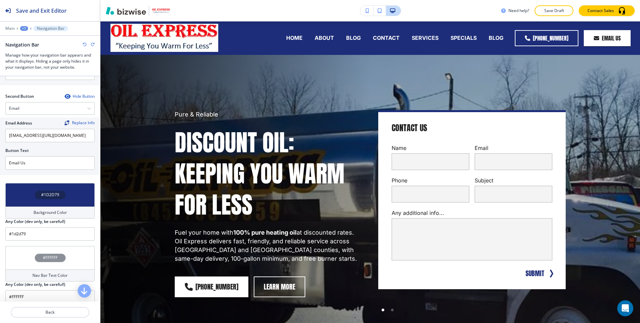
click at [48, 208] on div "Background Color" at bounding box center [49, 212] width 89 height 12
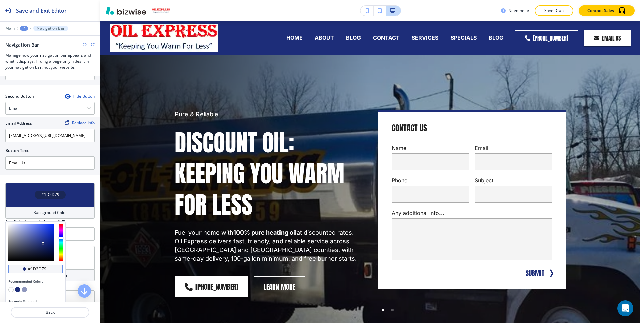
click at [24, 270] on div at bounding box center [24, 268] width 3 height 3
click at [33, 270] on input "#1d2d79" at bounding box center [38, 268] width 23 height 5
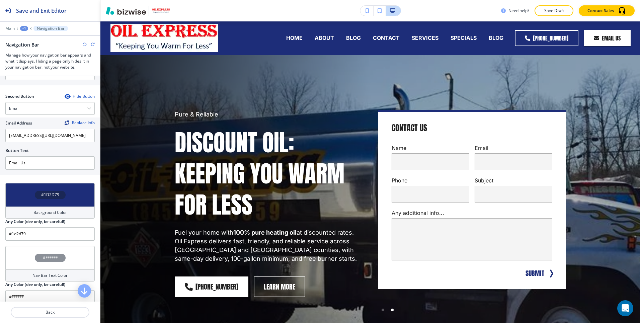
click at [66, 207] on div "Background Color" at bounding box center [49, 212] width 89 height 12
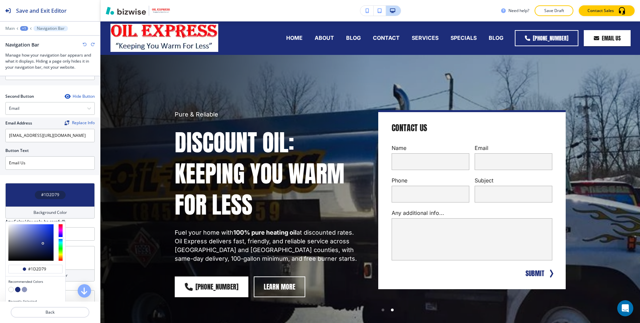
click at [9, 287] on button "button" at bounding box center [10, 289] width 5 height 5
type input "#FFFFFF"
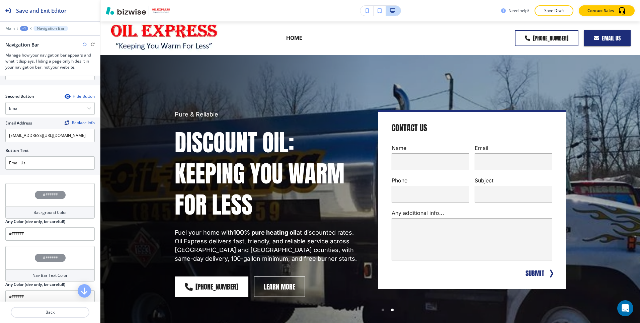
click at [51, 259] on h4 "#FFFFFF" at bounding box center [50, 258] width 15 height 6
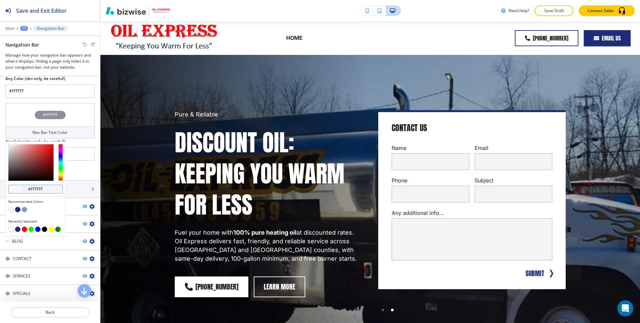
click at [35, 189] on input "#ffffff" at bounding box center [38, 188] width 23 height 5
paste input "1d2d79"
type input "#1d2d79"
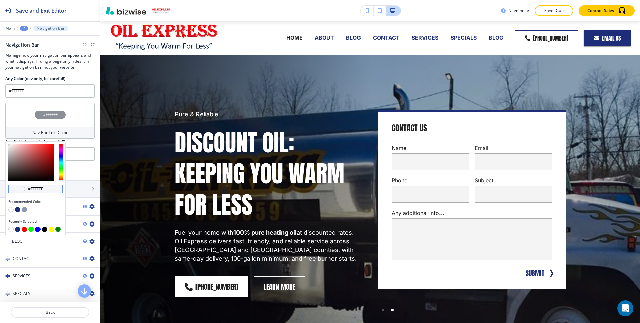
type input "#1d2d79"
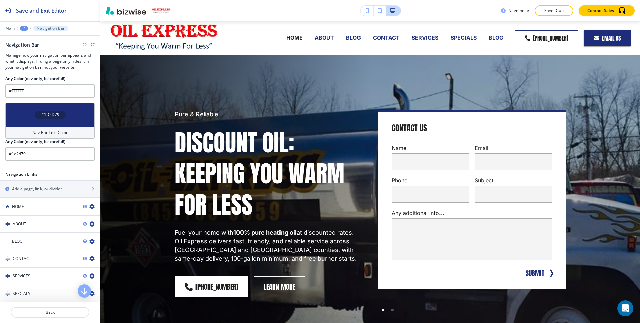
click at [76, 176] on div "Navigation Links" at bounding box center [50, 174] width 100 height 6
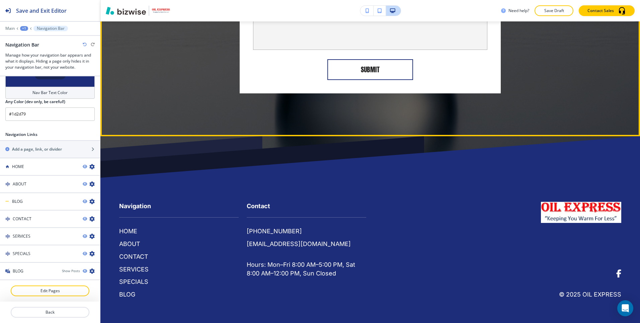
scroll to position [1796, 0]
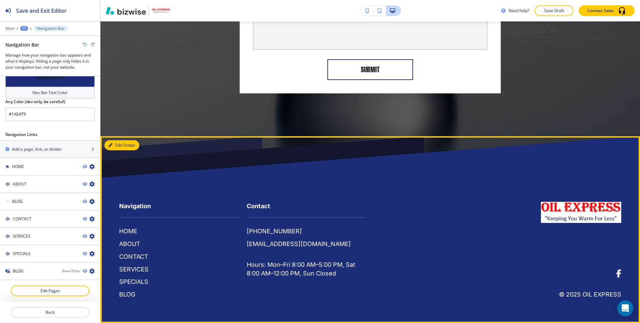
click at [122, 144] on button "Edit Footer" at bounding box center [121, 145] width 35 height 10
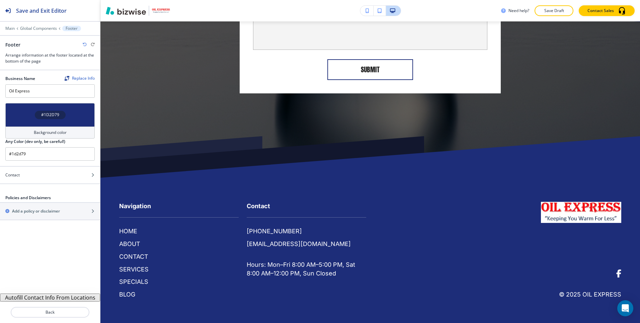
click at [51, 130] on h4 "Background color" at bounding box center [50, 132] width 33 height 6
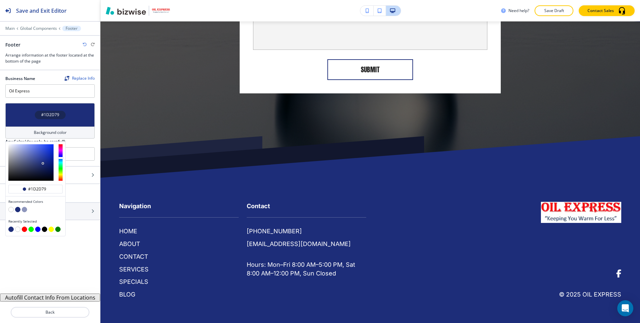
click at [11, 208] on button "button" at bounding box center [10, 209] width 5 height 5
type input "#FFFFFF"
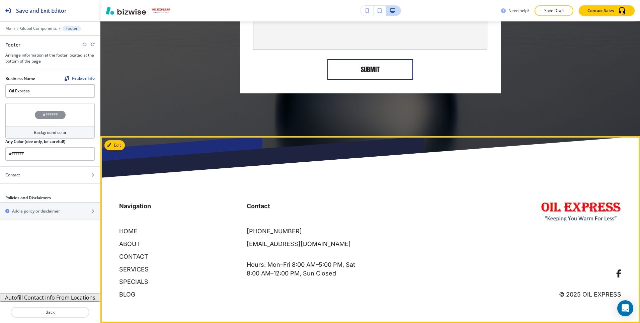
click at [225, 178] on footer "Navigation HOME ABOUT CONTACT SERVICES SPECIALS BLOG Contact (845) 765-8359 ssc…" at bounding box center [369, 229] width 539 height 187
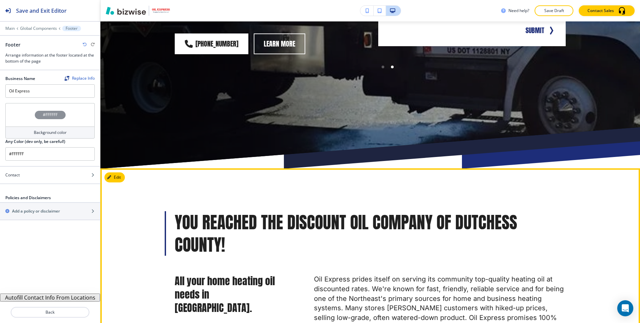
scroll to position [0, 0]
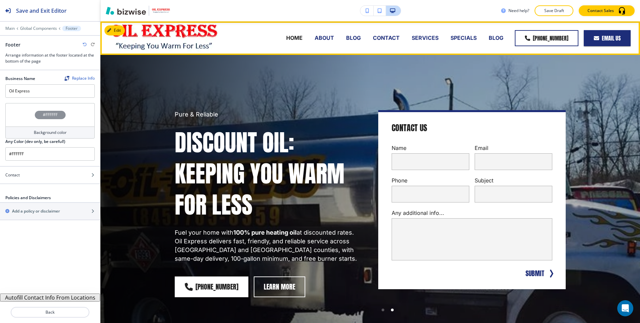
click at [323, 36] on p "ABOUT" at bounding box center [324, 38] width 19 height 8
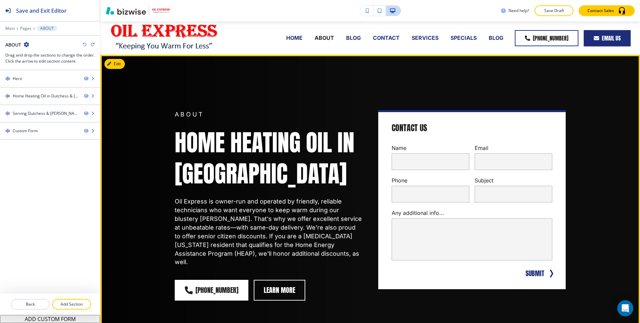
scroll to position [163, 0]
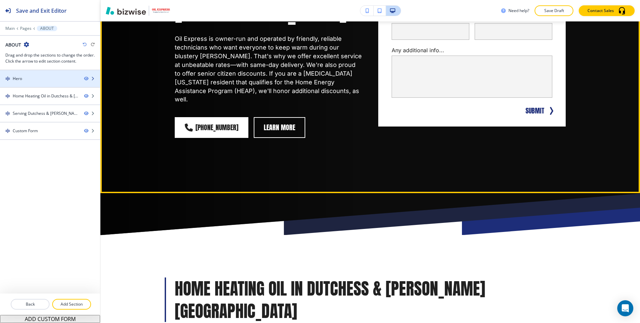
click at [45, 76] on div "Hero" at bounding box center [39, 79] width 79 height 6
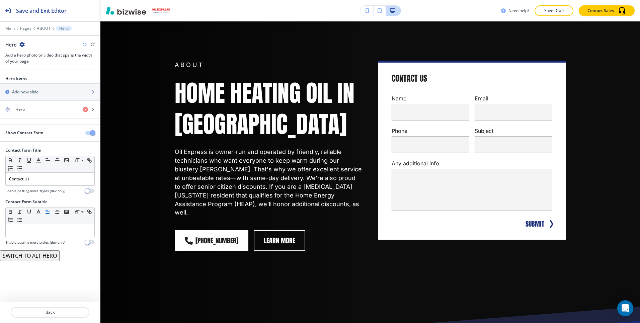
scroll to position [33, 0]
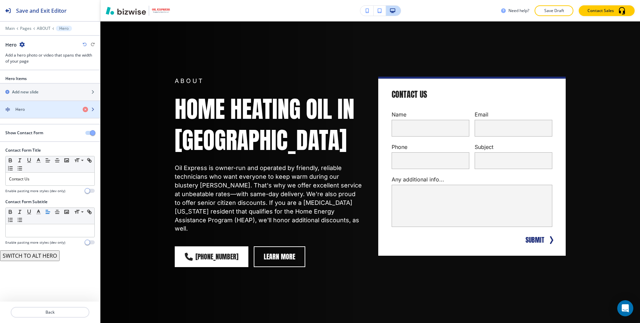
click at [51, 110] on div "Hero" at bounding box center [38, 109] width 77 height 6
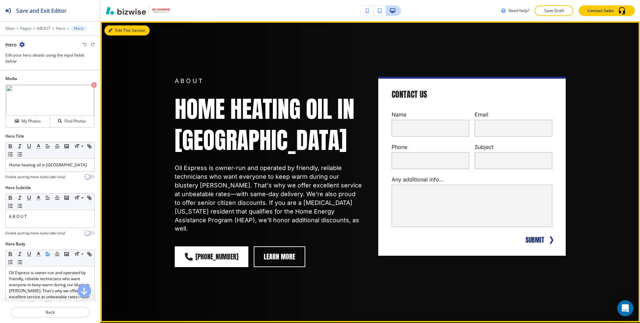
click at [114, 30] on button "Edit This Section" at bounding box center [126, 30] width 45 height 10
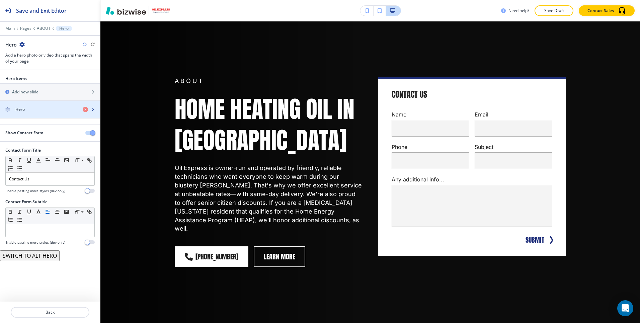
click at [40, 107] on div "Hero" at bounding box center [38, 109] width 77 height 6
click at [53, 108] on div "Hero" at bounding box center [38, 109] width 77 height 6
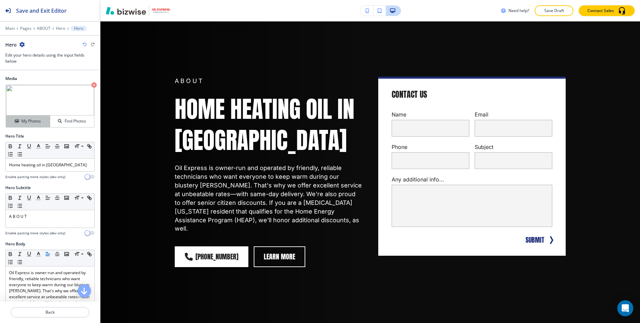
click at [37, 123] on h4 "My Photos" at bounding box center [30, 121] width 19 height 6
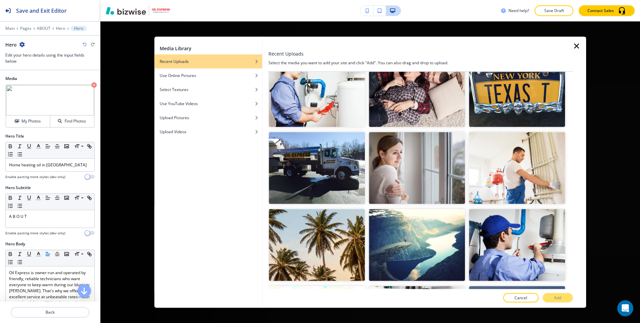
scroll to position [338, 0]
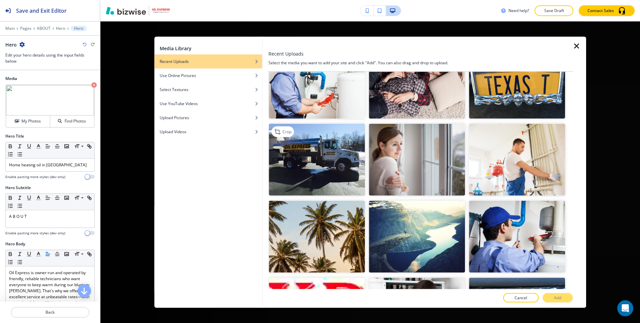
click at [354, 150] on img "button" at bounding box center [317, 159] width 96 height 72
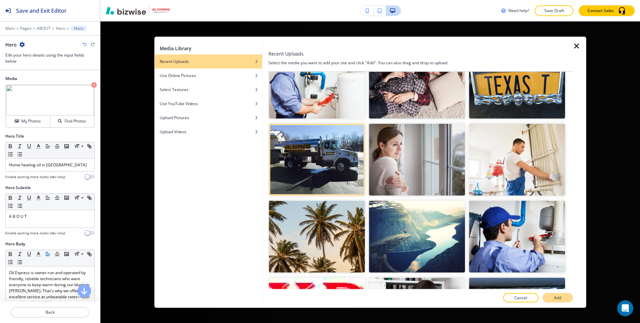
click at [564, 297] on button "Add" at bounding box center [557, 297] width 30 height 9
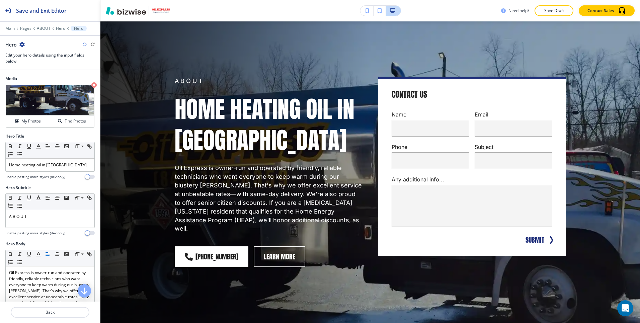
scroll to position [0, 0]
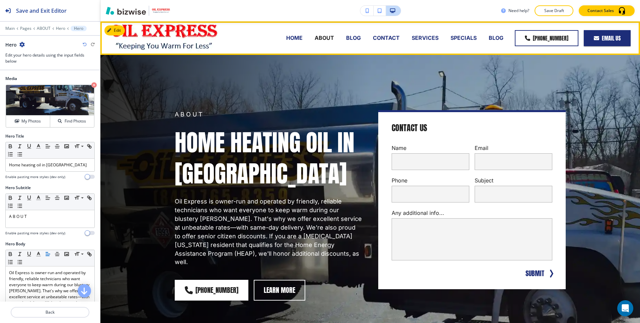
click at [299, 36] on p "HOME" at bounding box center [294, 38] width 16 height 8
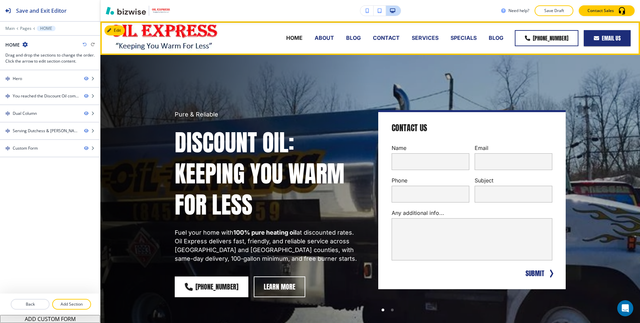
click at [324, 36] on p "ABOUT" at bounding box center [324, 38] width 19 height 8
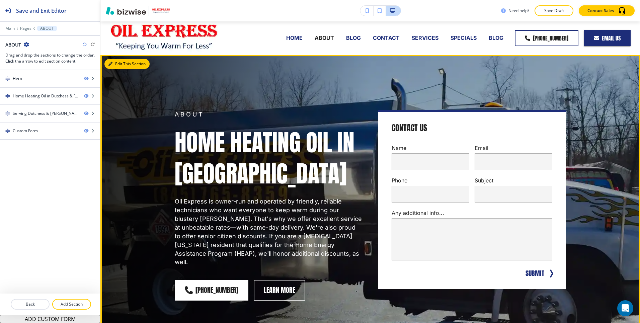
click at [117, 61] on button "Edit This Section" at bounding box center [126, 64] width 45 height 10
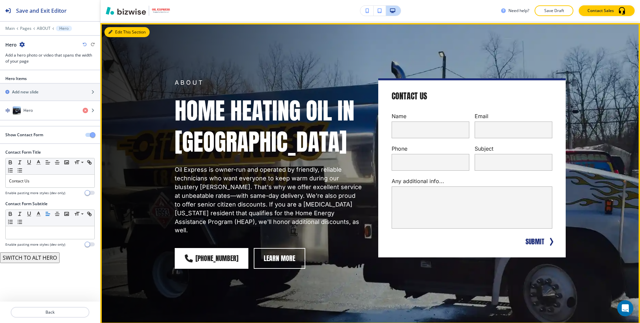
scroll to position [33, 0]
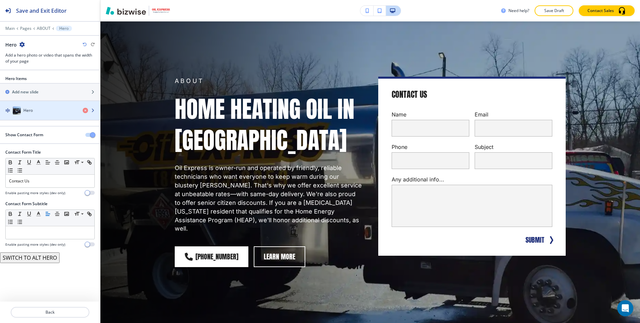
click at [35, 108] on div "Hero" at bounding box center [38, 110] width 77 height 8
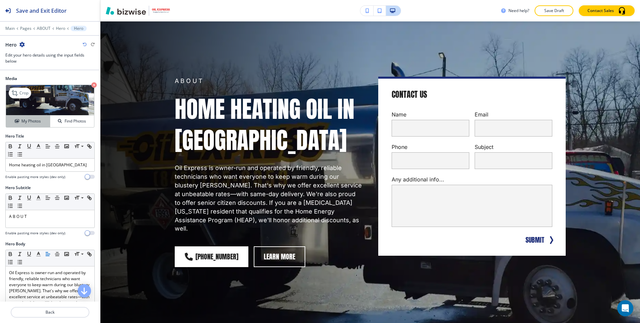
click at [33, 124] on button "My Photos" at bounding box center [28, 121] width 44 height 12
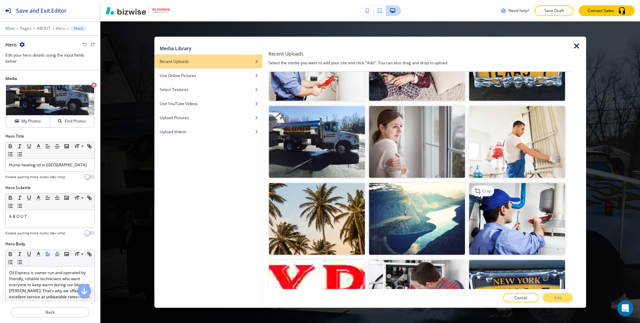
scroll to position [400, 0]
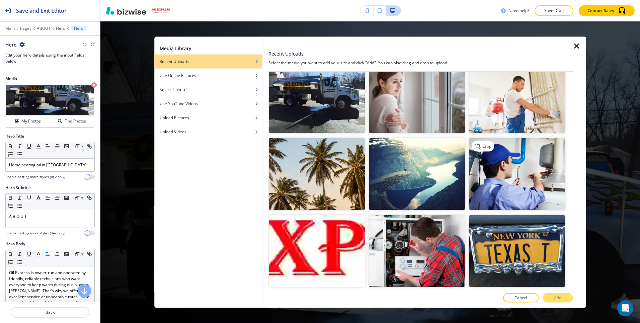
click at [520, 193] on img "button" at bounding box center [517, 174] width 96 height 72
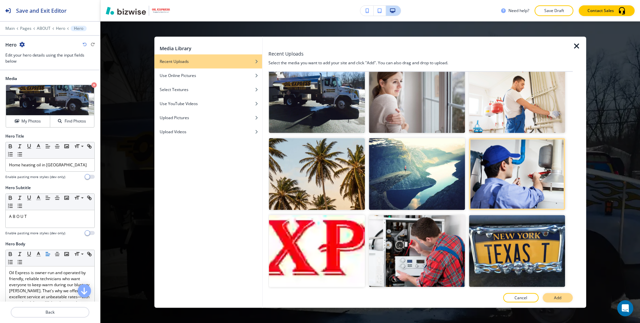
click at [555, 295] on p "Add" at bounding box center [557, 298] width 7 height 6
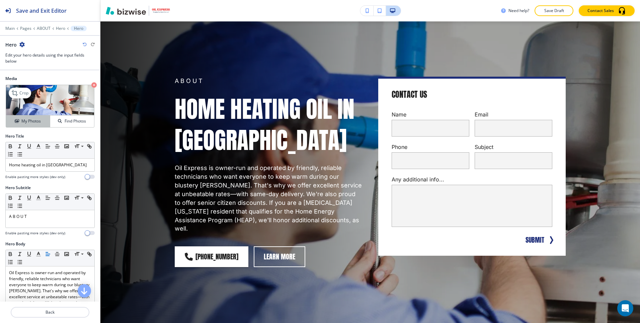
click at [24, 123] on h4 "My Photos" at bounding box center [30, 121] width 19 height 6
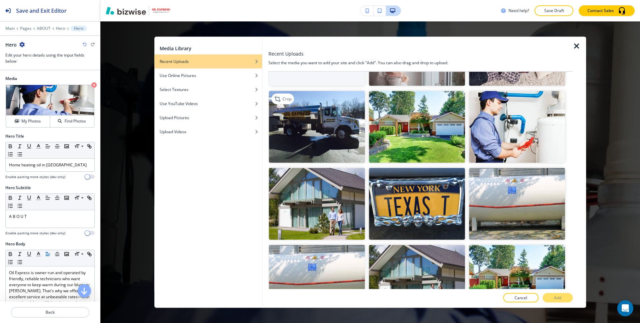
scroll to position [100, 0]
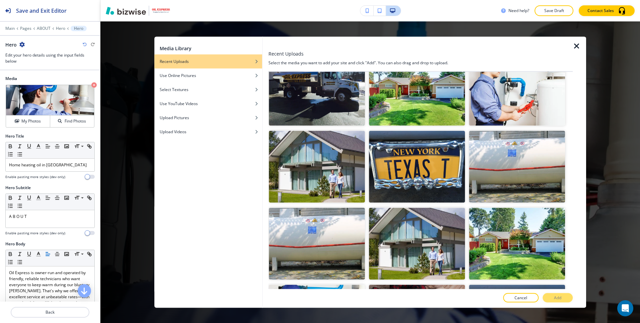
click at [500, 99] on img "button" at bounding box center [517, 90] width 96 height 72
click at [554, 299] on p "Add" at bounding box center [557, 298] width 7 height 6
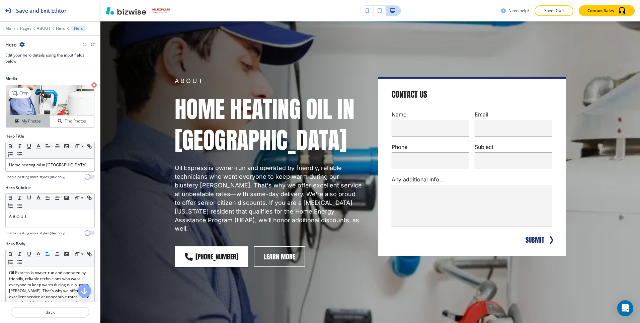
click at [27, 122] on h4 "My Photos" at bounding box center [30, 121] width 19 height 6
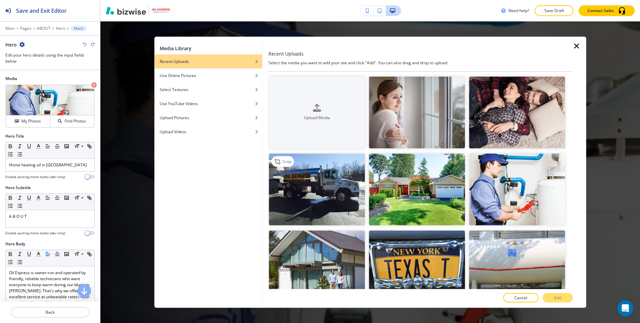
click at [336, 178] on img "button" at bounding box center [317, 189] width 96 height 72
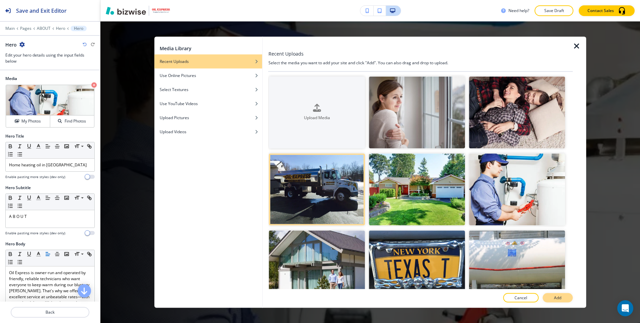
click at [559, 294] on button "Add" at bounding box center [557, 297] width 30 height 9
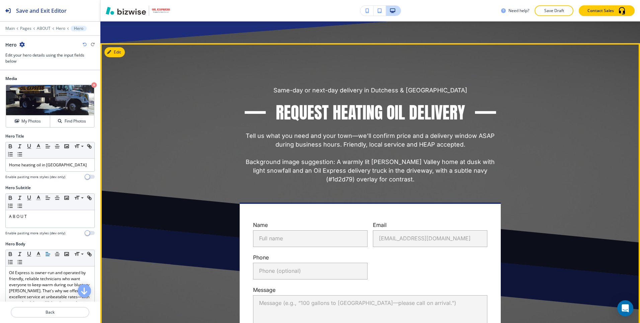
scroll to position [1255, 0]
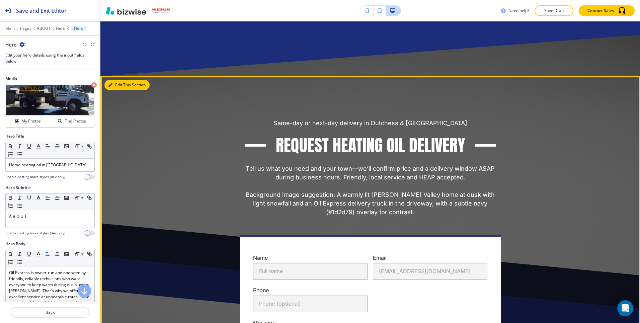
click at [116, 80] on button "Edit This Section" at bounding box center [126, 85] width 45 height 10
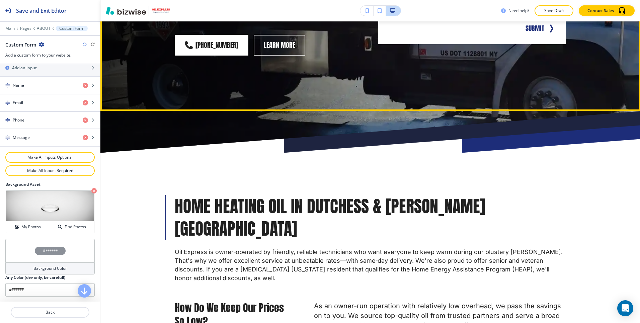
scroll to position [0, 0]
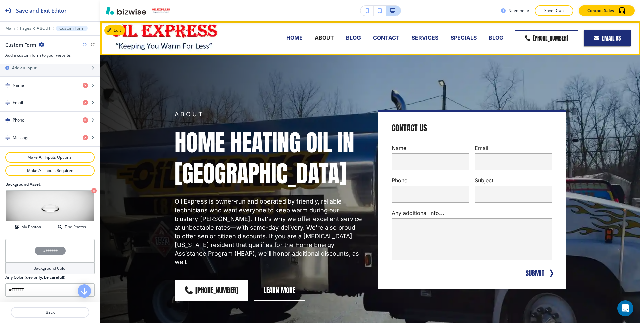
click at [348, 33] on div "BLOG" at bounding box center [353, 38] width 27 height 27
click at [361, 39] on p "BLOG" at bounding box center [353, 38] width 15 height 8
click at [391, 36] on p "CONTACT" at bounding box center [386, 38] width 27 height 8
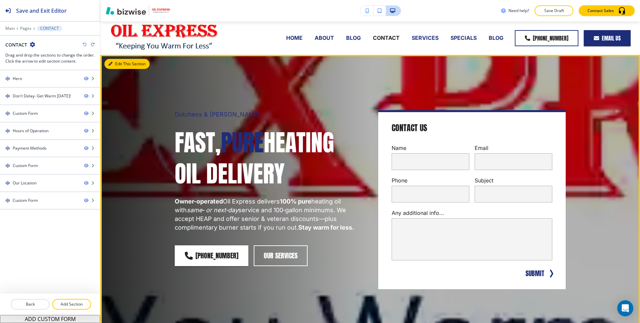
click at [116, 65] on button "Edit This Section" at bounding box center [126, 64] width 45 height 10
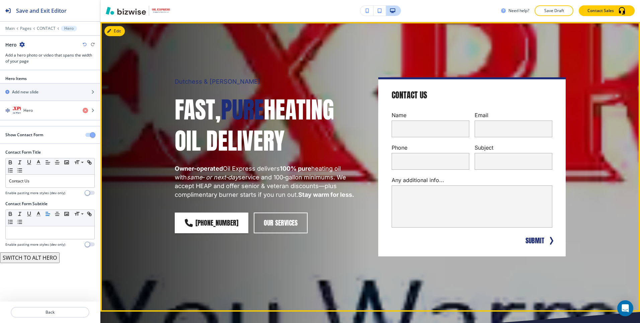
scroll to position [33, 0]
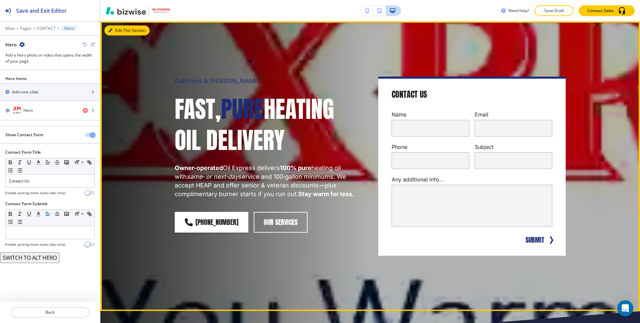
click at [108, 31] on icon "button" at bounding box center [110, 30] width 4 height 4
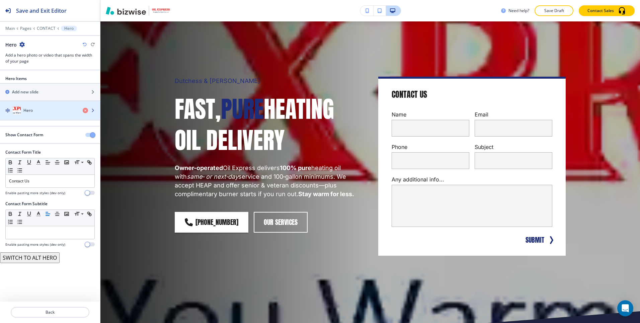
click at [38, 108] on div "Hero" at bounding box center [38, 110] width 77 height 8
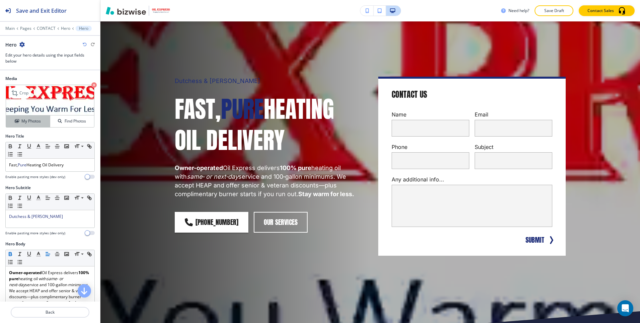
click at [28, 123] on h4 "My Photos" at bounding box center [30, 121] width 19 height 6
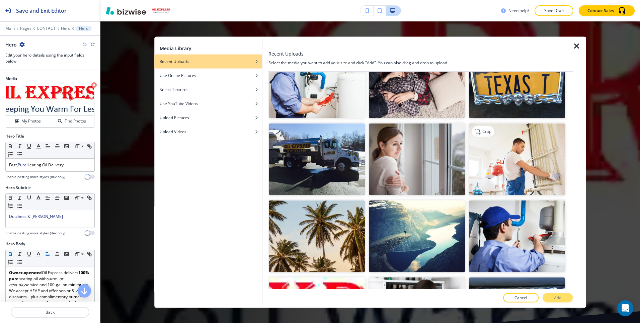
scroll to position [477, 0]
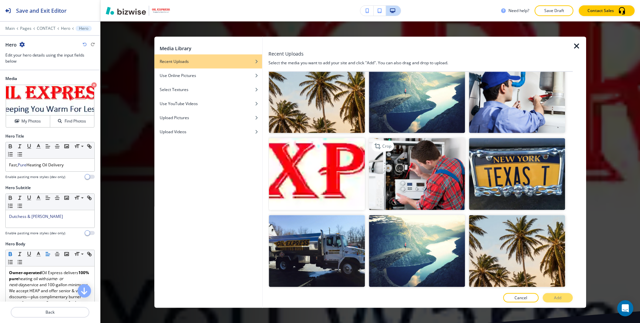
click at [438, 185] on img "button" at bounding box center [417, 174] width 96 height 72
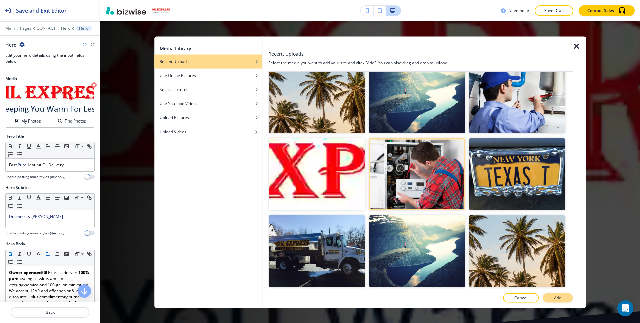
click at [563, 296] on button "Add" at bounding box center [557, 297] width 30 height 9
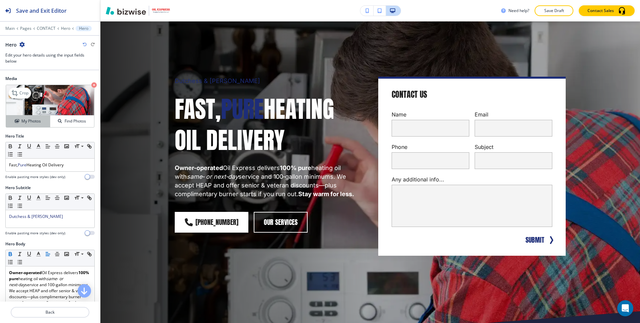
click at [30, 121] on h4 "My Photos" at bounding box center [30, 121] width 19 height 6
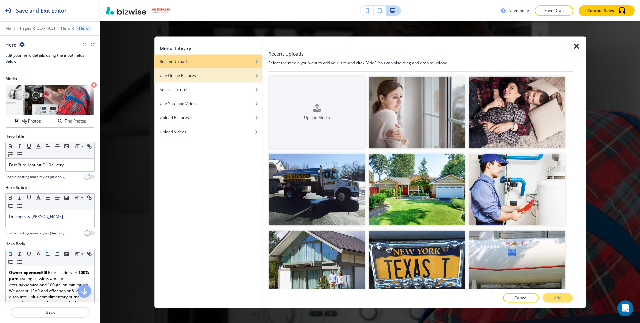
click at [172, 77] on h4 "Use Online Pictures" at bounding box center [178, 75] width 36 height 6
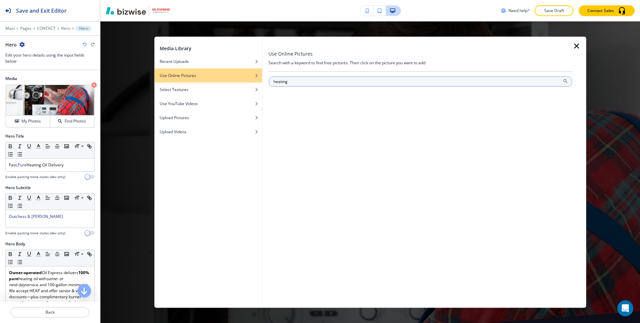
type input "heating"
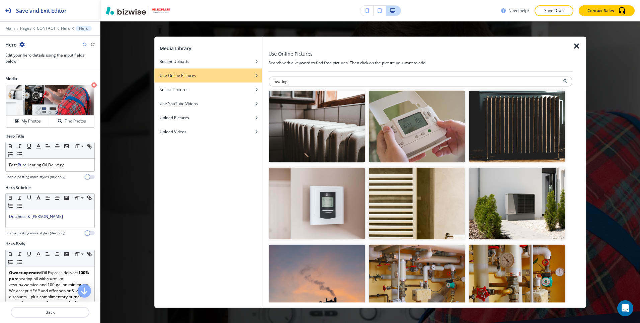
click at [327, 115] on img "button" at bounding box center [317, 126] width 96 height 72
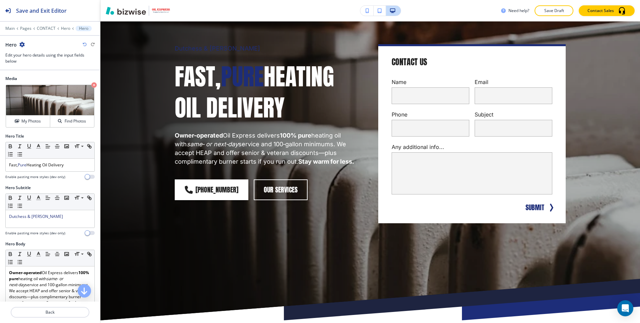
scroll to position [0, 0]
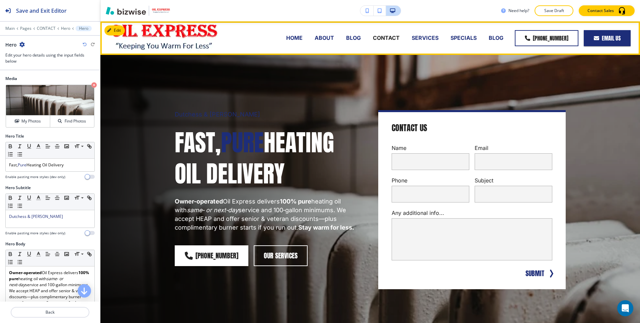
click at [435, 37] on p "SERVICES" at bounding box center [425, 38] width 27 height 8
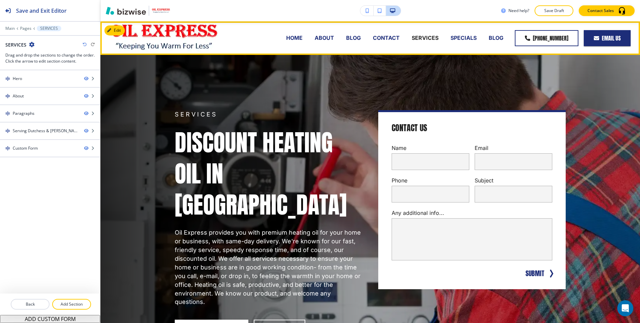
click at [464, 36] on p "SPECIALS" at bounding box center [463, 38] width 26 height 8
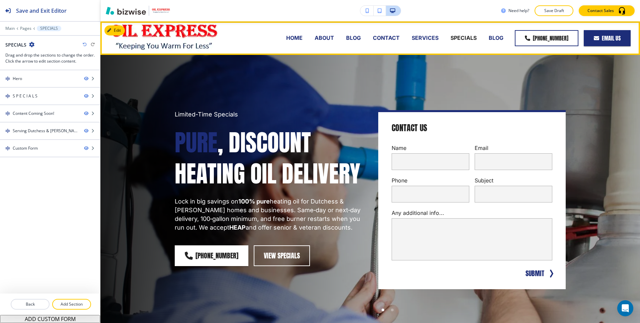
click at [500, 37] on p "BLOG" at bounding box center [496, 38] width 15 height 8
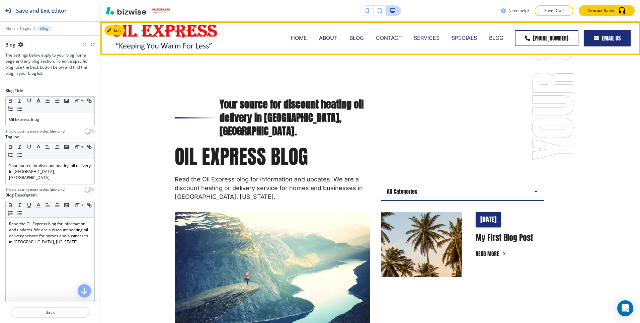
click at [357, 38] on p "BLOG" at bounding box center [356, 38] width 14 height 8
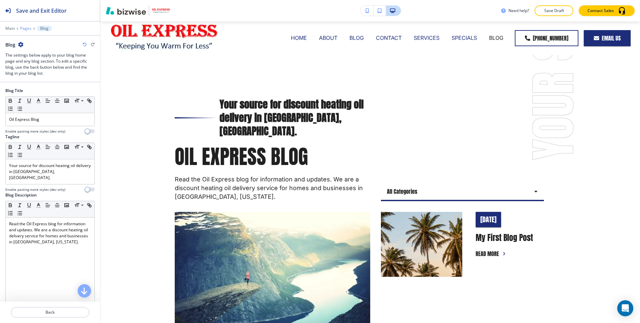
click at [22, 27] on p "Pages" at bounding box center [25, 28] width 11 height 5
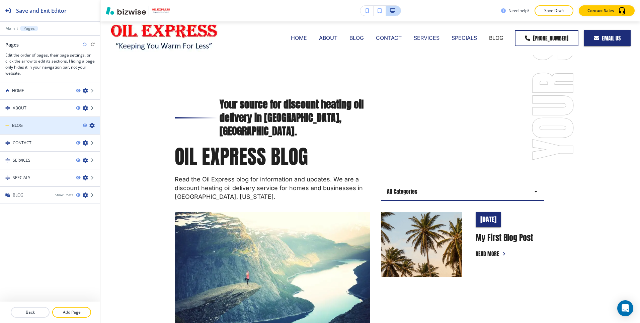
click at [27, 128] on div at bounding box center [50, 130] width 100 height 5
click at [92, 127] on icon "button" at bounding box center [91, 125] width 5 height 5
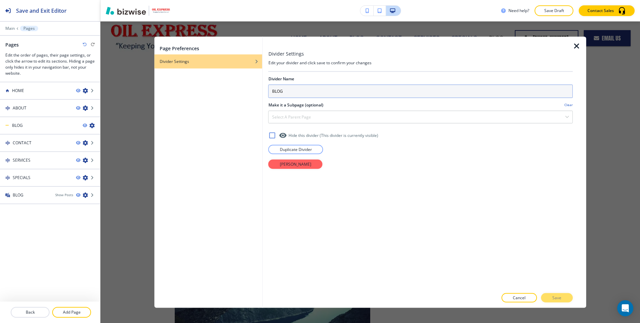
click at [300, 89] on input "BLOG" at bounding box center [420, 90] width 304 height 13
type input "BLOG A"
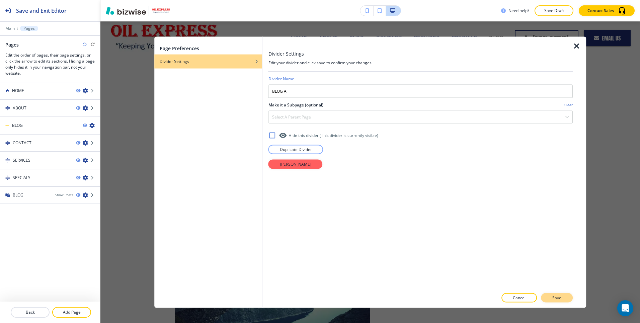
click at [554, 293] on button "Save" at bounding box center [557, 297] width 32 height 9
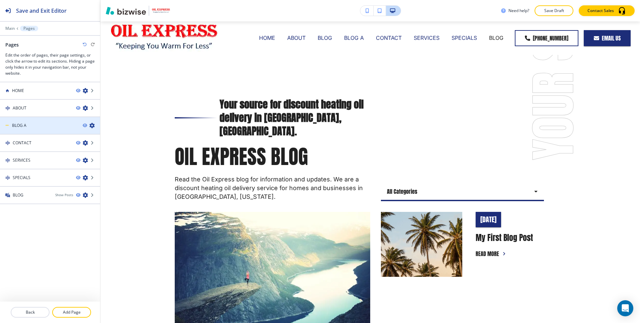
click at [92, 126] on icon "button" at bounding box center [91, 125] width 5 height 5
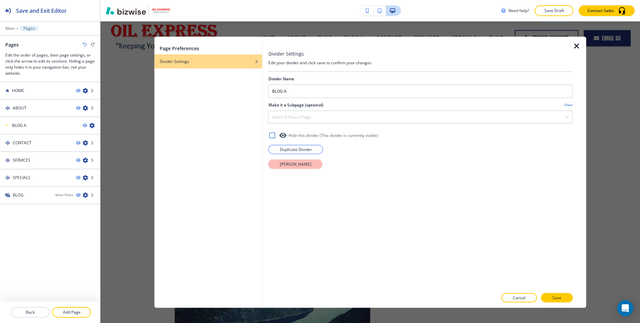
click at [302, 165] on p "Delete Divider" at bounding box center [295, 164] width 31 height 6
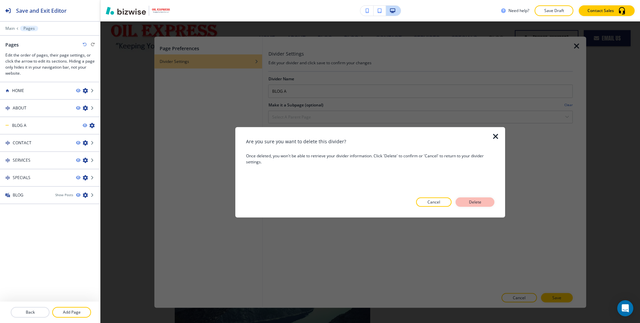
click at [466, 200] on button "Delete" at bounding box center [474, 201] width 39 height 9
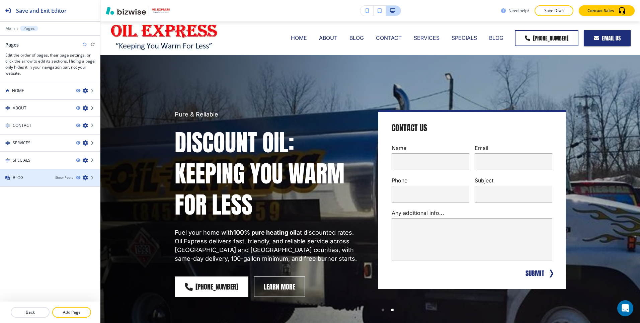
click at [40, 175] on div "BLOG" at bounding box center [25, 178] width 50 height 6
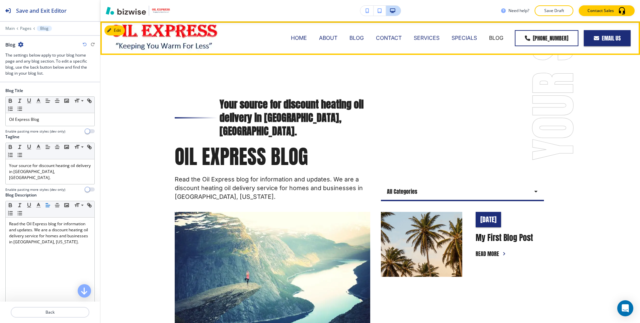
click at [336, 40] on p "ABOUT" at bounding box center [328, 38] width 18 height 8
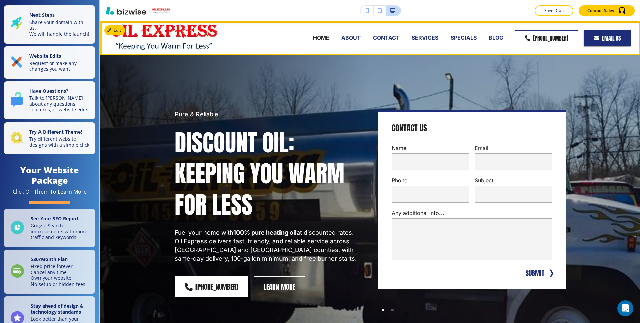
click at [358, 38] on p "ABOUT" at bounding box center [350, 38] width 19 height 8
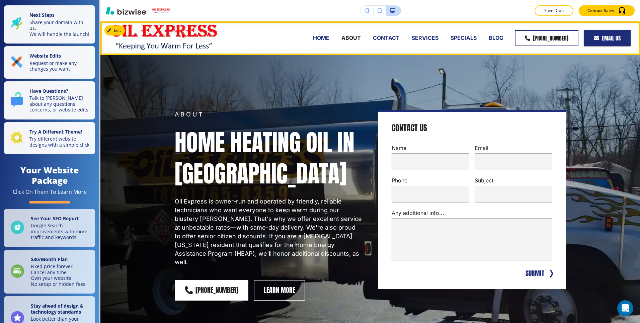
click at [395, 37] on p "CONTACT" at bounding box center [386, 38] width 27 height 8
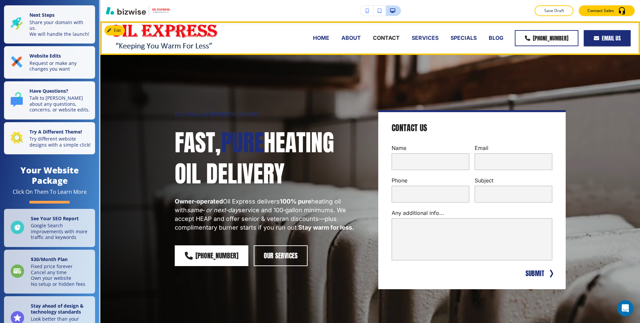
click at [436, 36] on p "SERVICES" at bounding box center [425, 38] width 27 height 8
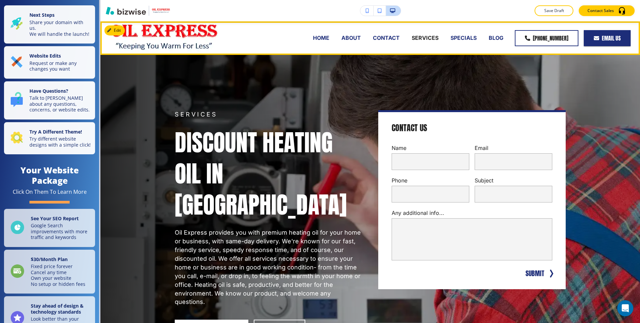
click at [472, 36] on p "SPECIALS" at bounding box center [463, 38] width 26 height 8
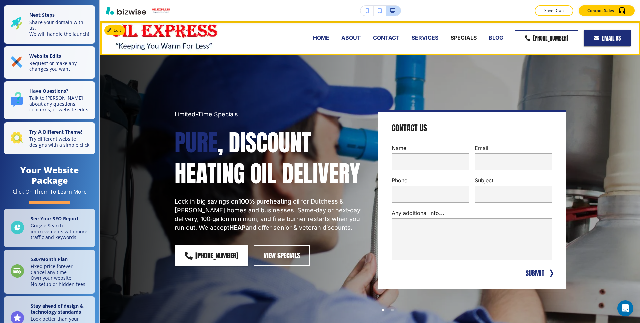
click at [499, 36] on p "BLOG" at bounding box center [496, 38] width 15 height 8
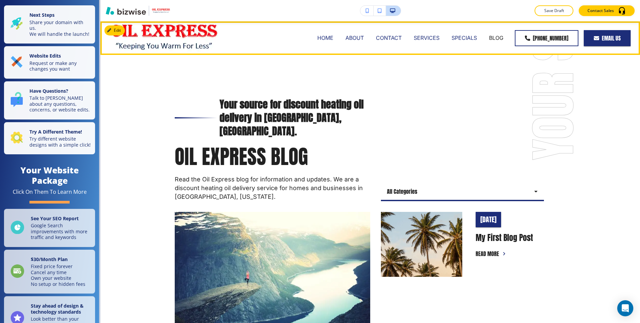
click at [438, 32] on div "SERVICES" at bounding box center [427, 38] width 38 height 27
click at [461, 38] on p "SPECIALS" at bounding box center [463, 38] width 25 height 8
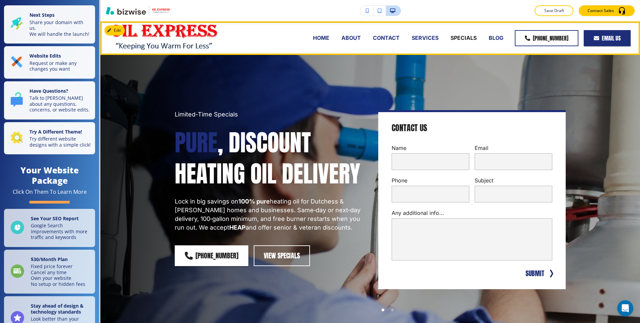
click at [429, 39] on p "SERVICES" at bounding box center [425, 38] width 27 height 8
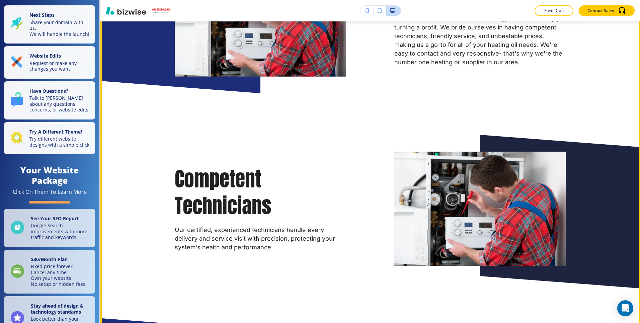
scroll to position [306, 0]
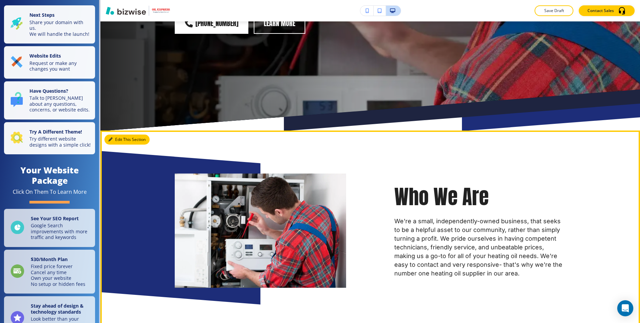
click at [117, 135] on button "Edit This Section" at bounding box center [126, 140] width 45 height 10
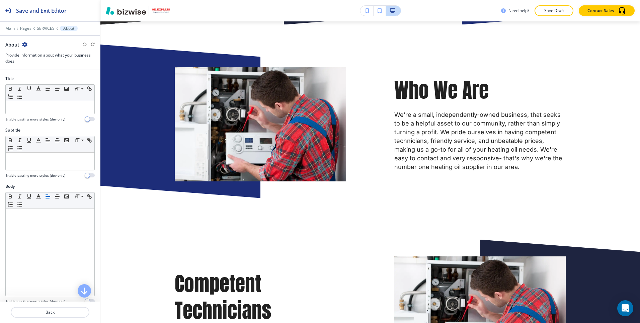
scroll to position [263, 0]
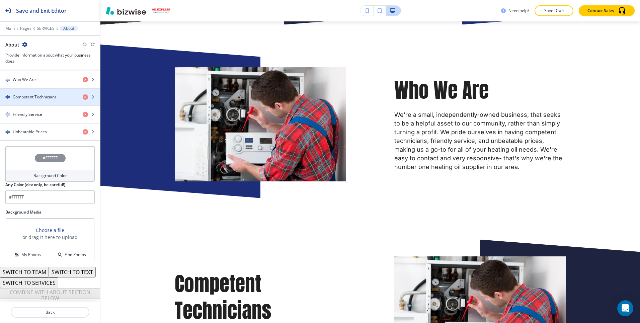
click at [46, 100] on div "button" at bounding box center [50, 102] width 100 height 5
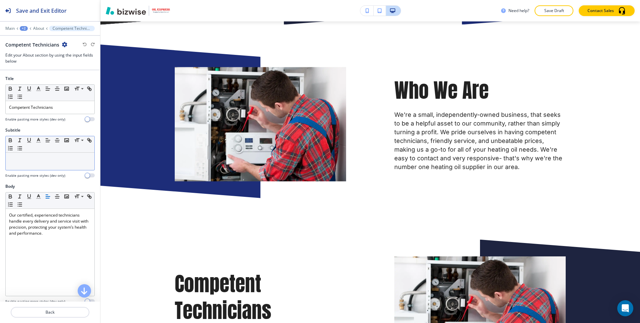
scroll to position [119, 0]
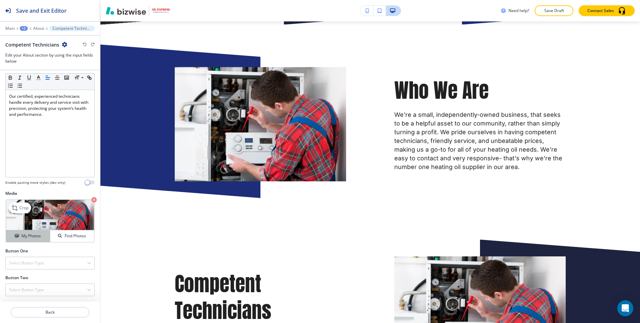
click at [36, 234] on h4 "My Photos" at bounding box center [30, 236] width 19 height 6
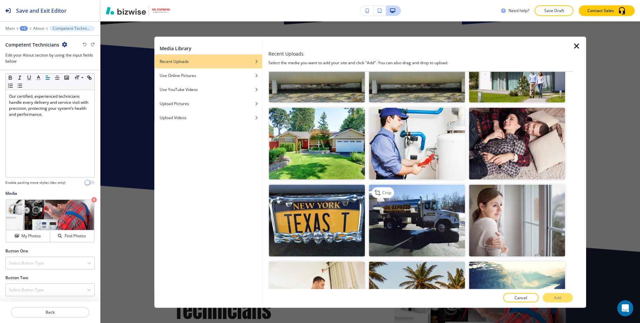
scroll to position [288, 0]
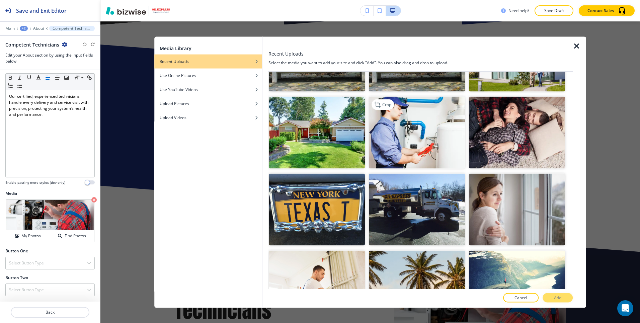
click at [414, 166] on img "button" at bounding box center [417, 132] width 96 height 72
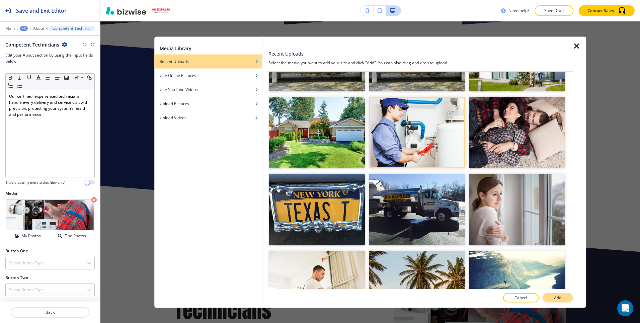
click at [558, 295] on p "Add" at bounding box center [557, 298] width 7 height 6
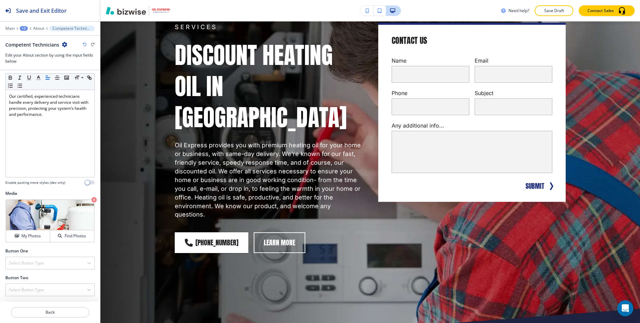
scroll to position [0, 0]
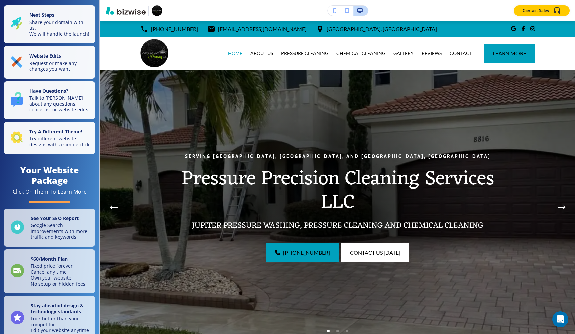
scroll to position [1576, 0]
